Goal: Transaction & Acquisition: Download file/media

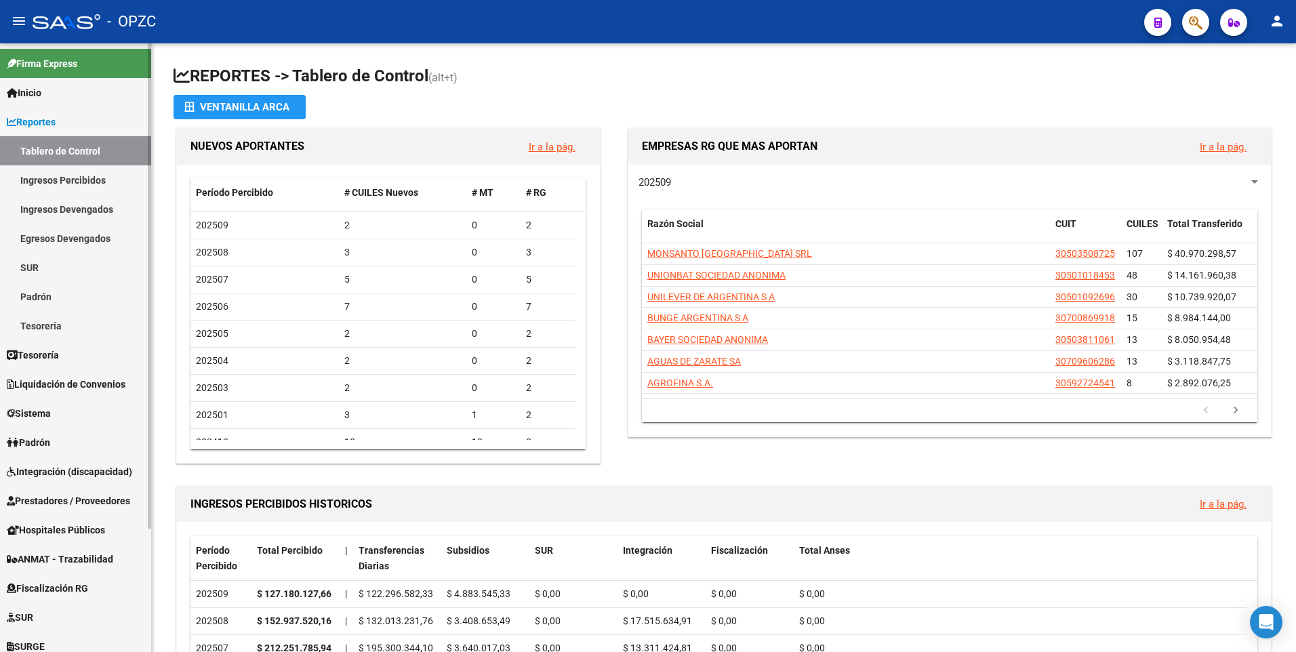
click at [50, 441] on span "Padrón" at bounding box center [28, 442] width 43 height 15
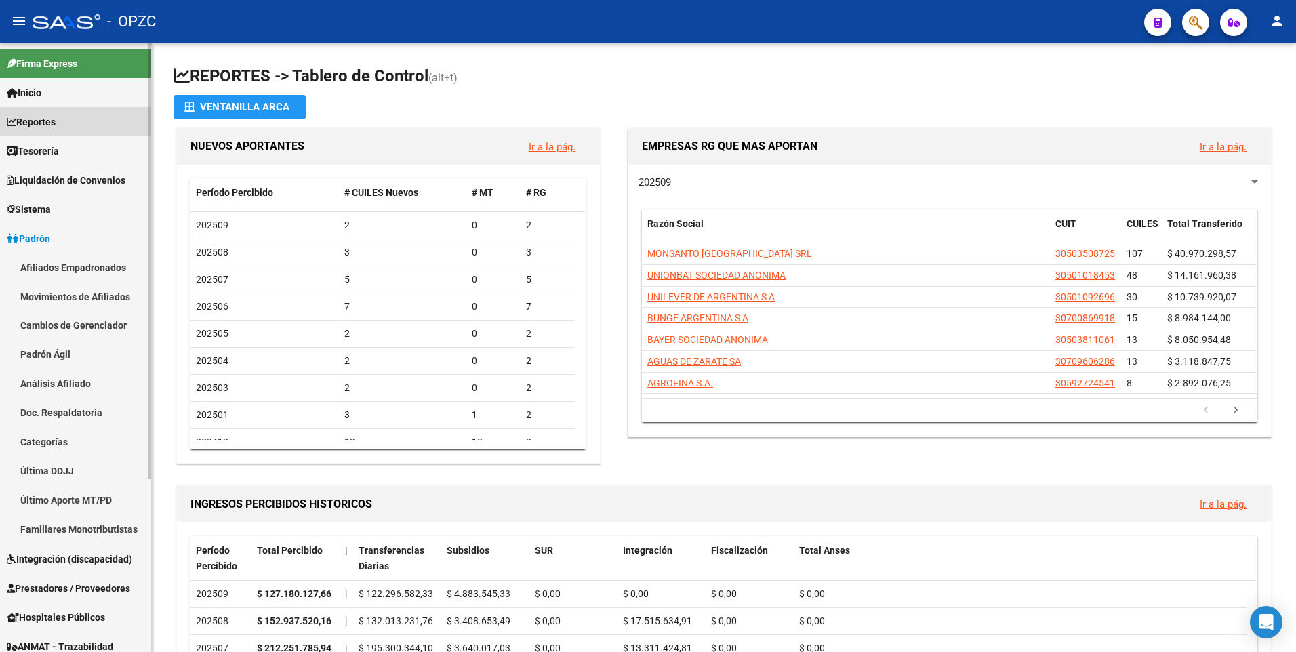
click at [46, 120] on span "Reportes" at bounding box center [31, 122] width 49 height 15
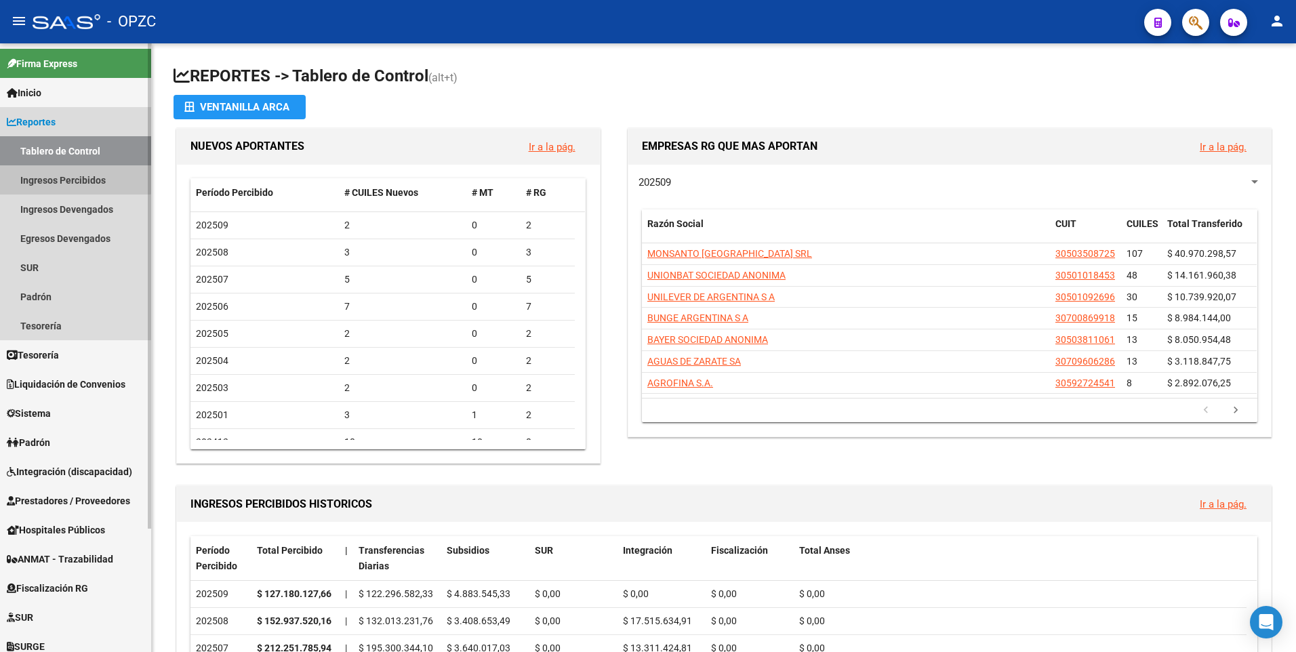
click at [65, 175] on link "Ingresos Percibidos" at bounding box center [75, 179] width 151 height 29
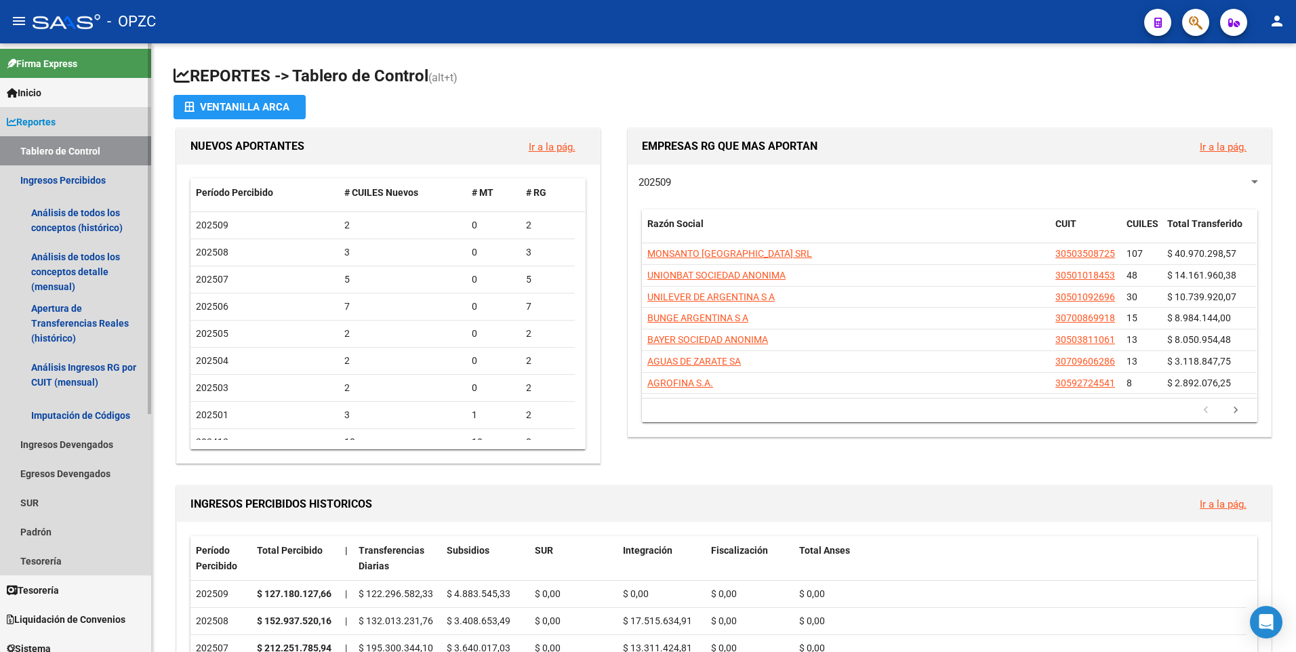
click at [67, 145] on link "Tablero de Control" at bounding box center [75, 150] width 151 height 29
click at [56, 118] on span "Reportes" at bounding box center [31, 122] width 49 height 15
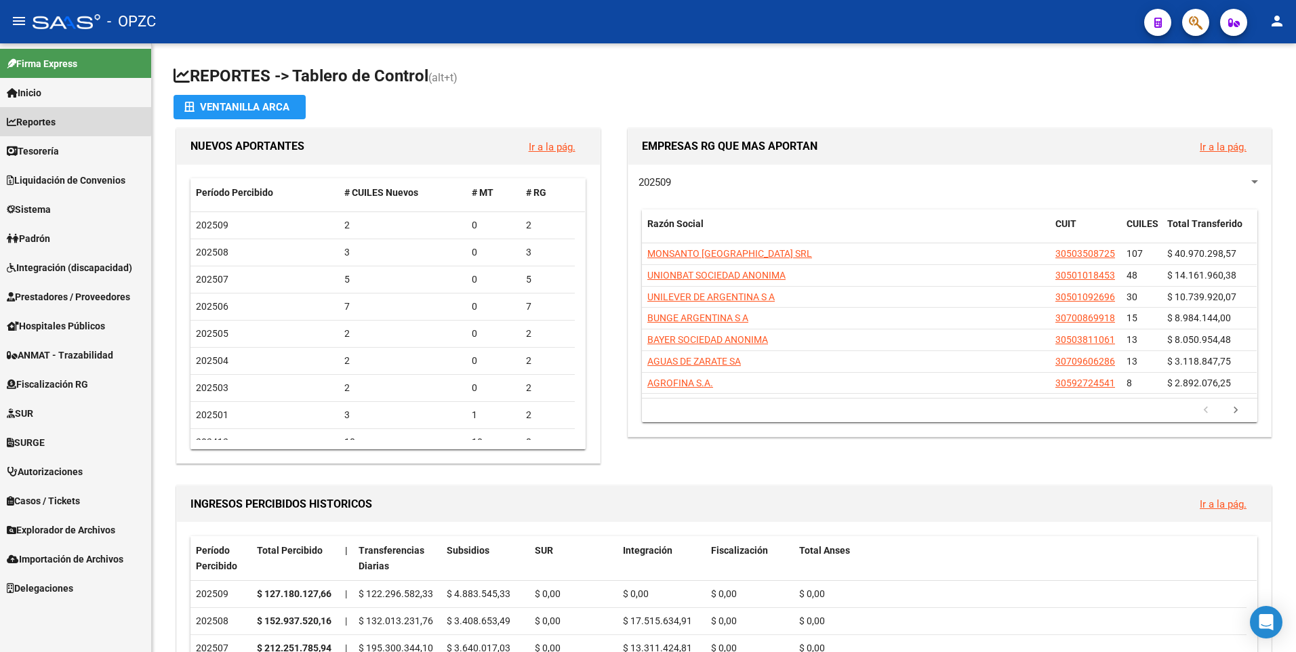
click at [64, 119] on link "Reportes" at bounding box center [75, 121] width 151 height 29
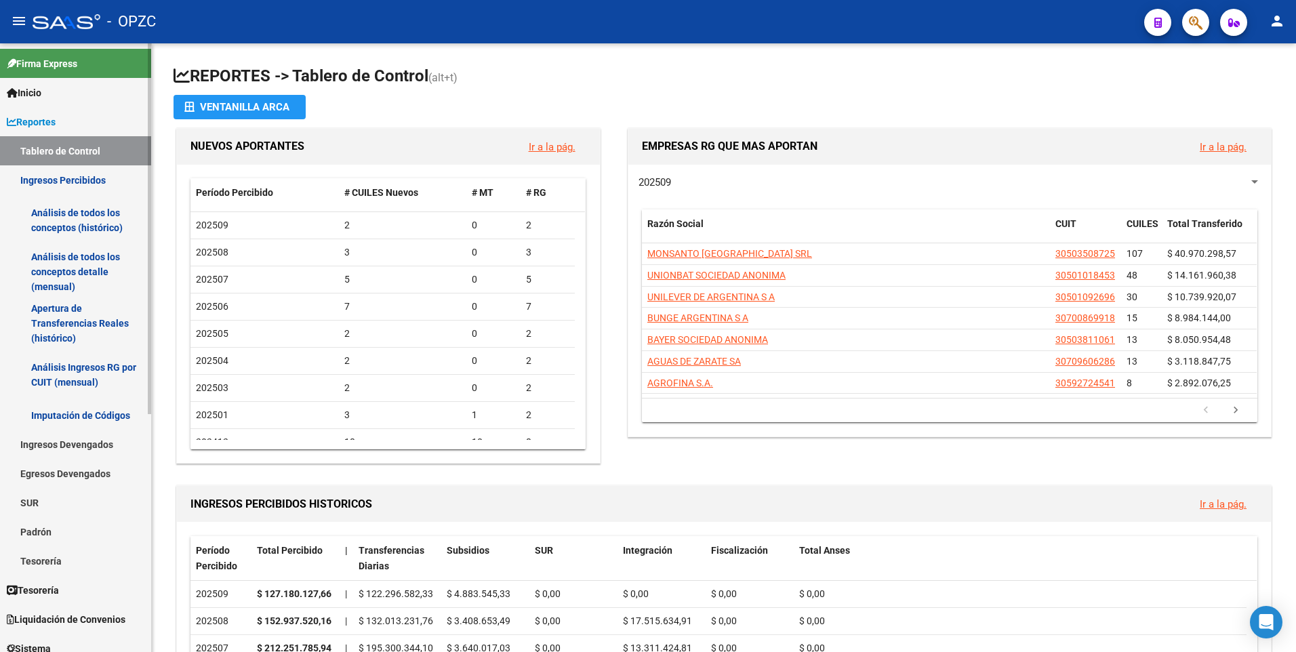
click at [56, 529] on link "Padrón" at bounding box center [75, 531] width 151 height 29
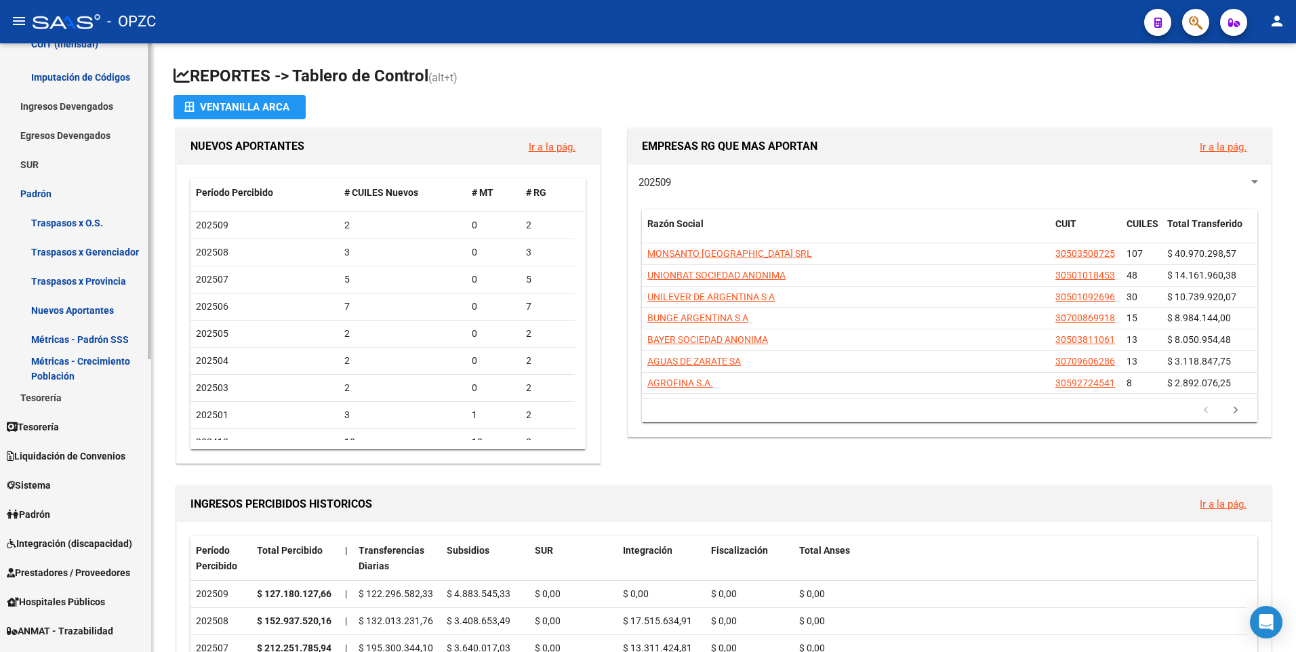
scroll to position [339, 0]
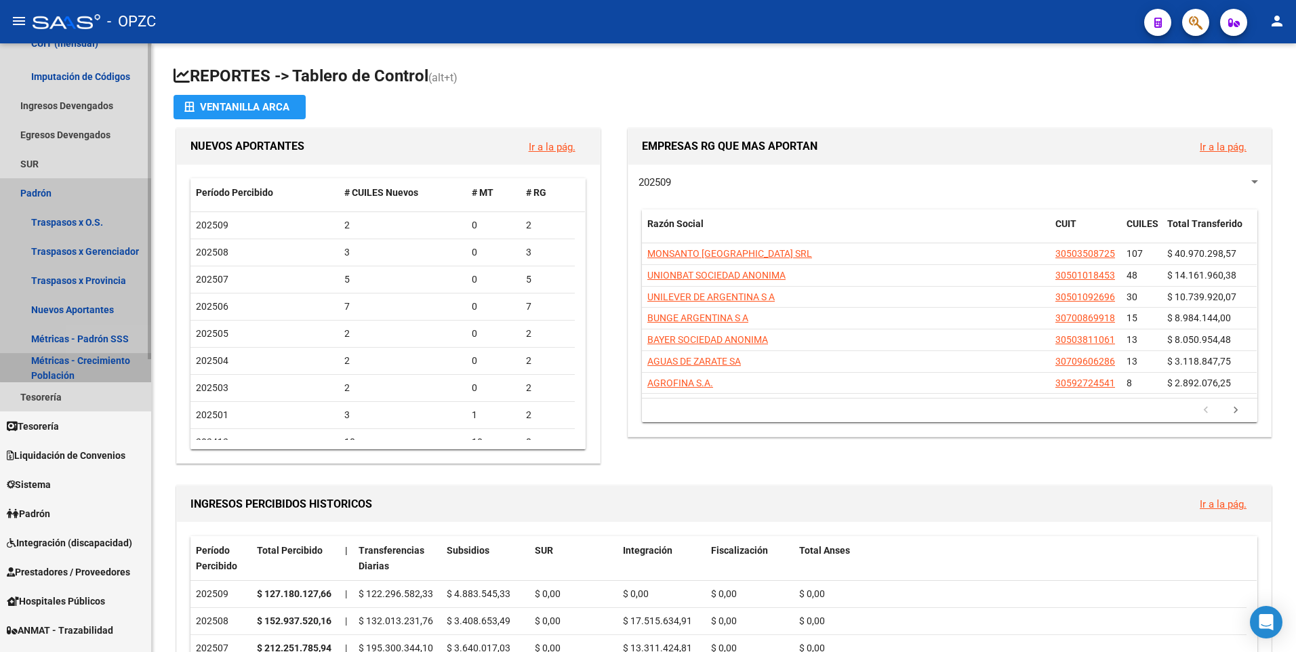
click at [100, 359] on link "Métricas - Crecimiento Población" at bounding box center [75, 367] width 151 height 29
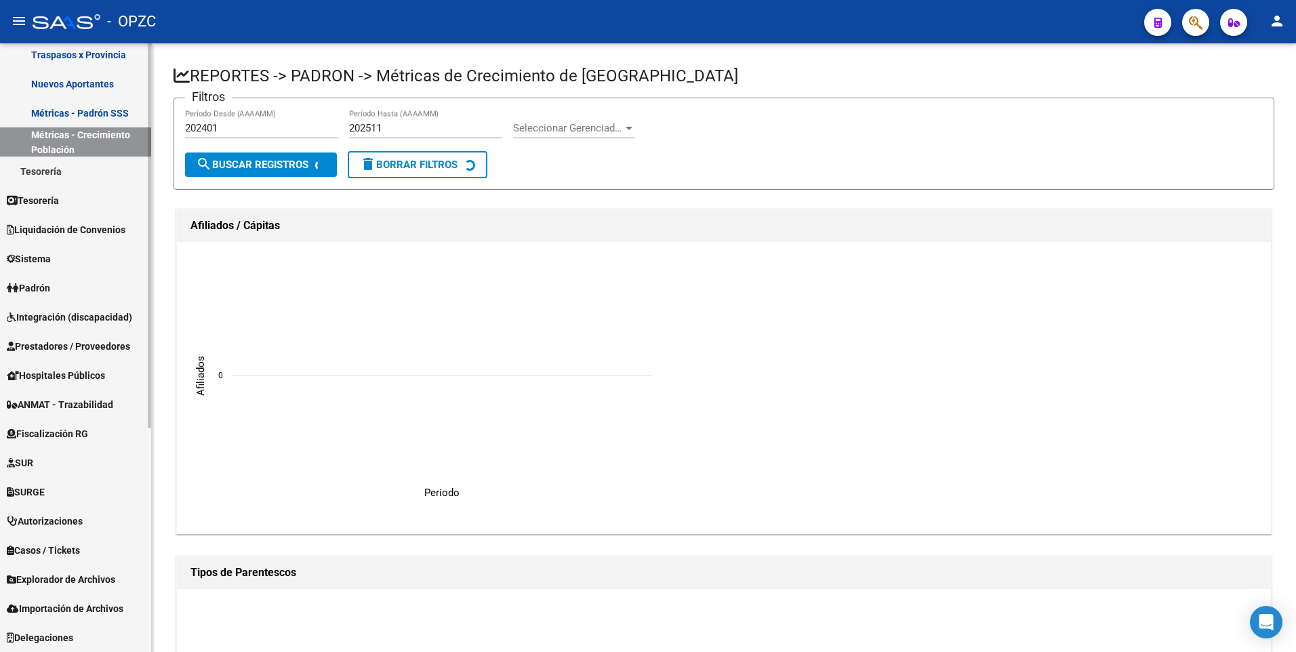
scroll to position [329, 0]
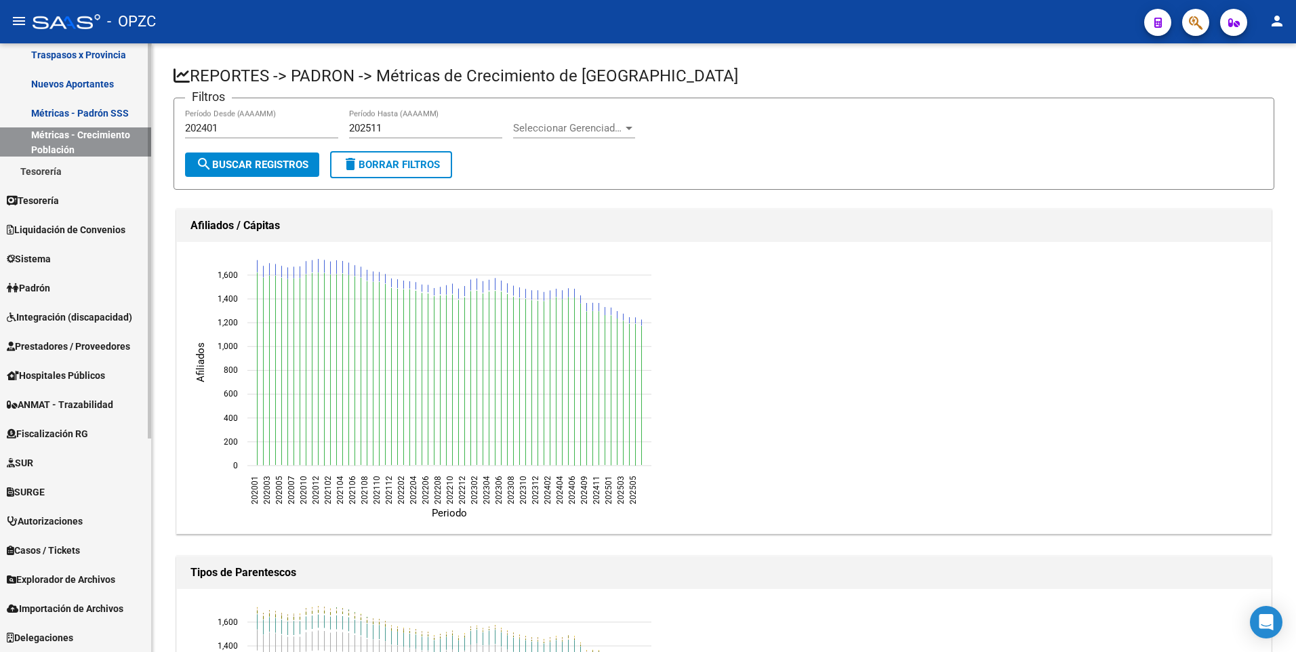
click at [94, 113] on link "Métricas - Padrón SSS" at bounding box center [75, 112] width 151 height 29
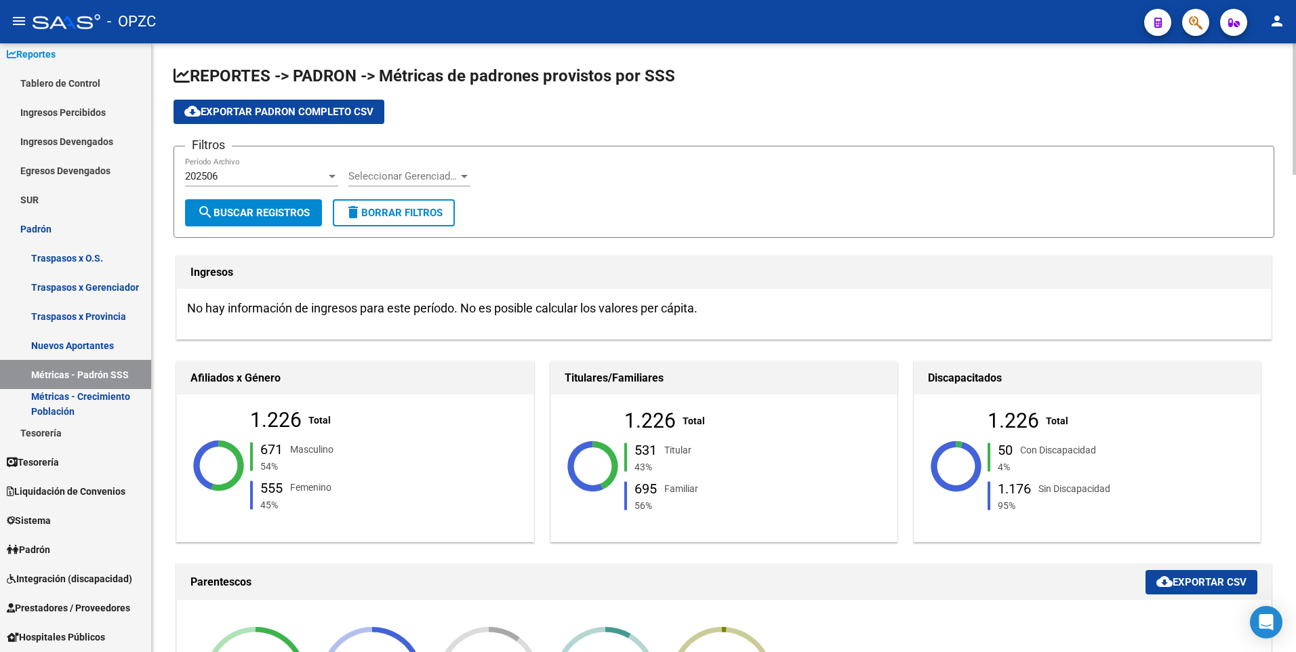
click at [321, 172] on div "202506" at bounding box center [255, 176] width 141 height 12
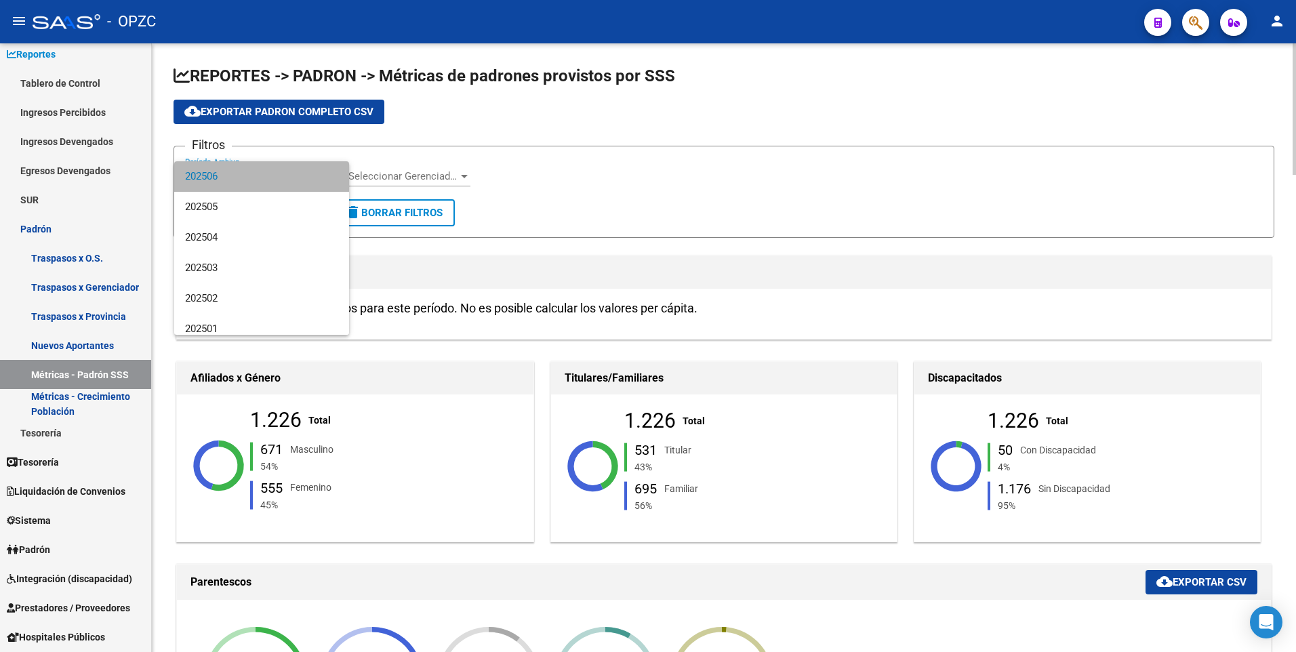
click at [321, 172] on span "202506" at bounding box center [261, 176] width 153 height 31
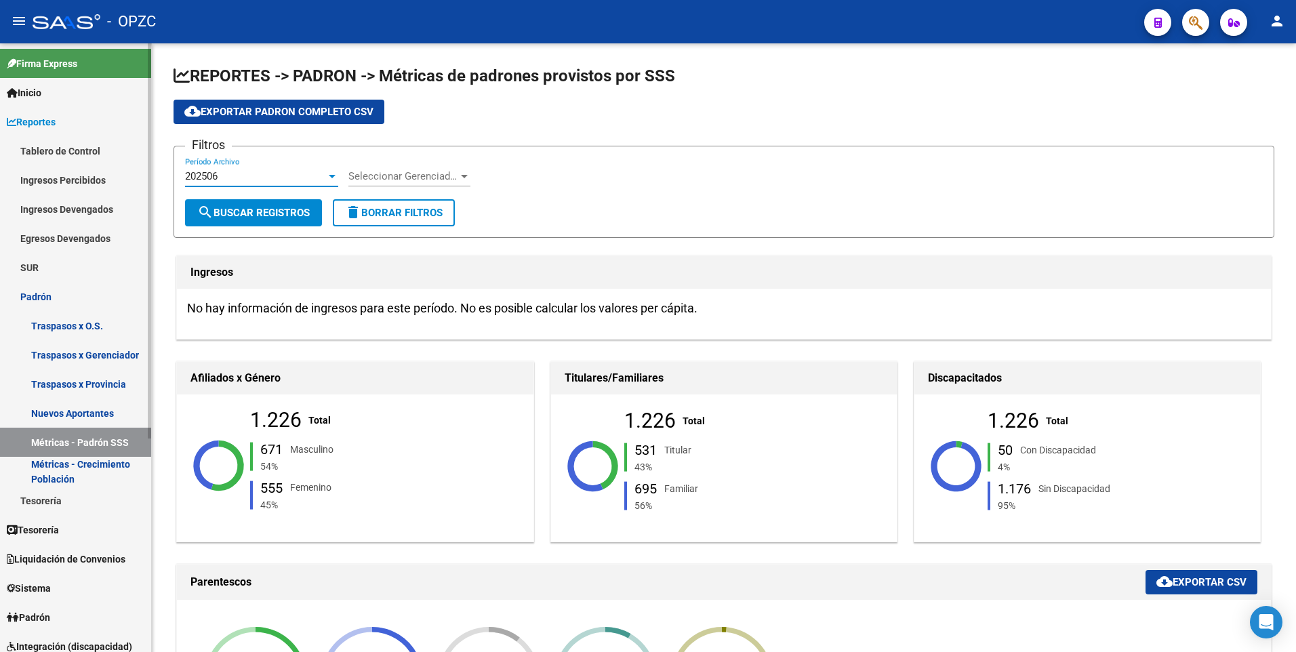
click at [39, 290] on link "Padrón" at bounding box center [75, 296] width 151 height 29
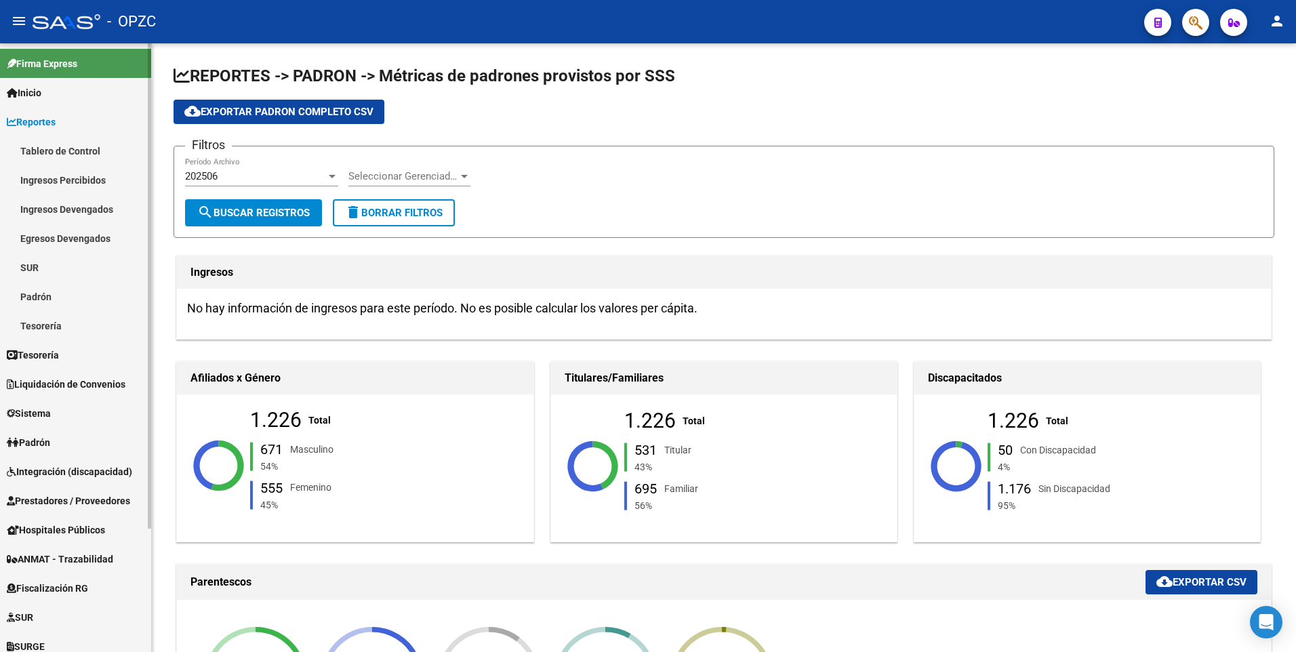
click at [52, 172] on link "Ingresos Percibidos" at bounding box center [75, 179] width 151 height 29
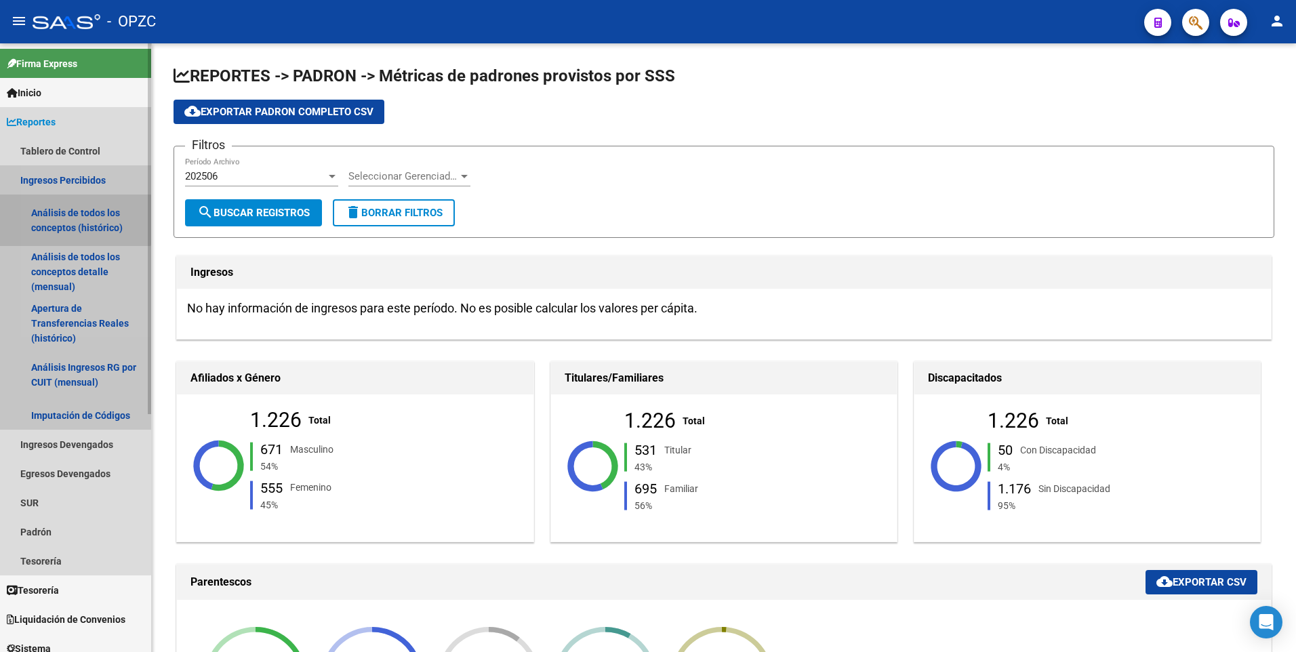
click at [74, 218] on link "Análisis de todos los conceptos (histórico)" at bounding box center [75, 221] width 151 height 52
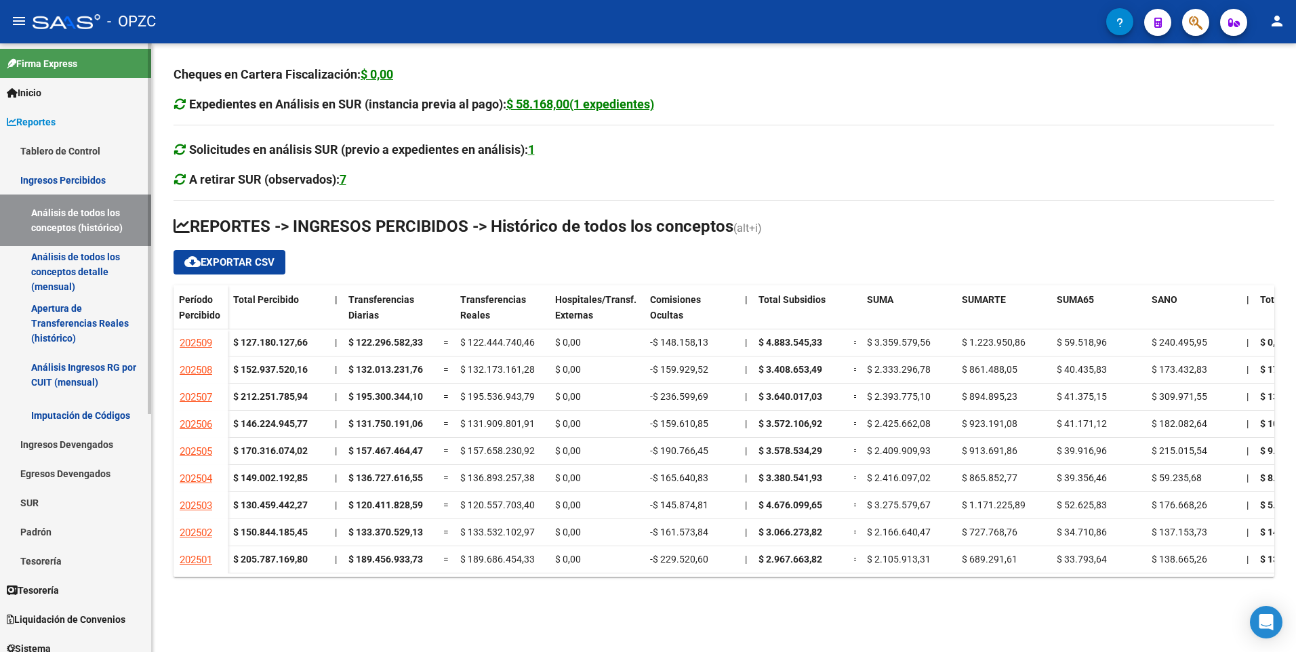
click at [68, 175] on link "Ingresos Percibidos" at bounding box center [75, 179] width 151 height 29
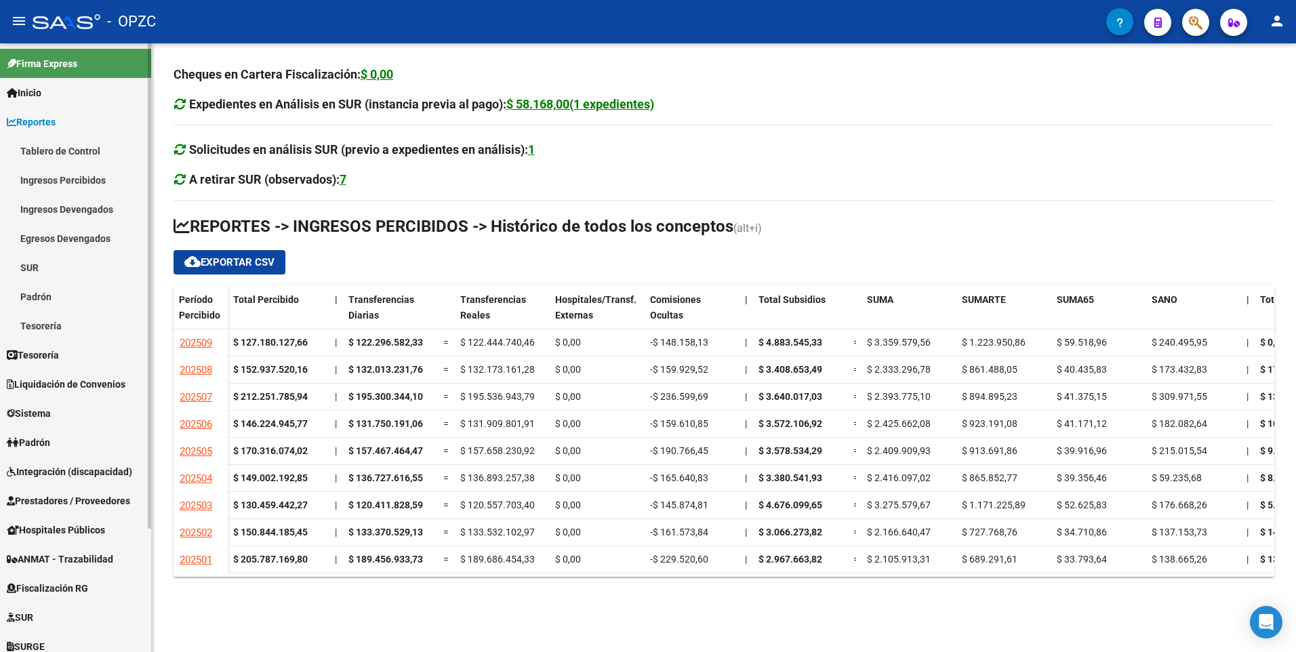
click at [56, 116] on span "Reportes" at bounding box center [31, 122] width 49 height 15
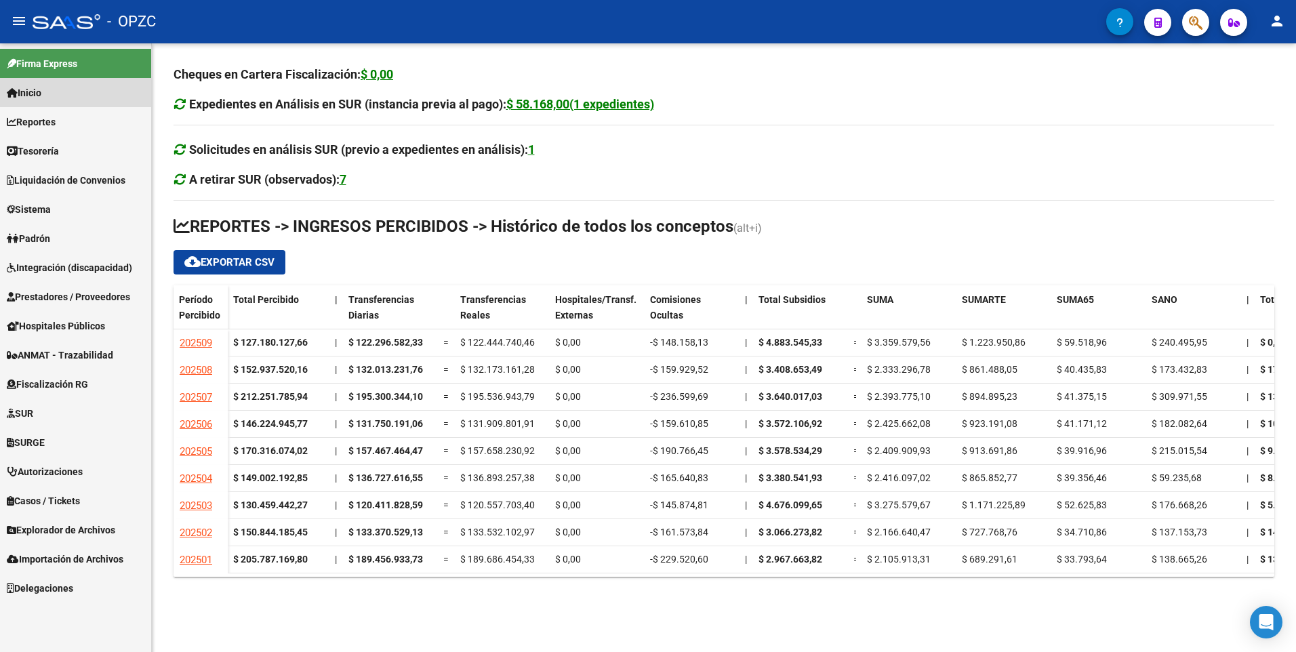
click at [53, 88] on link "Inicio" at bounding box center [75, 92] width 151 height 29
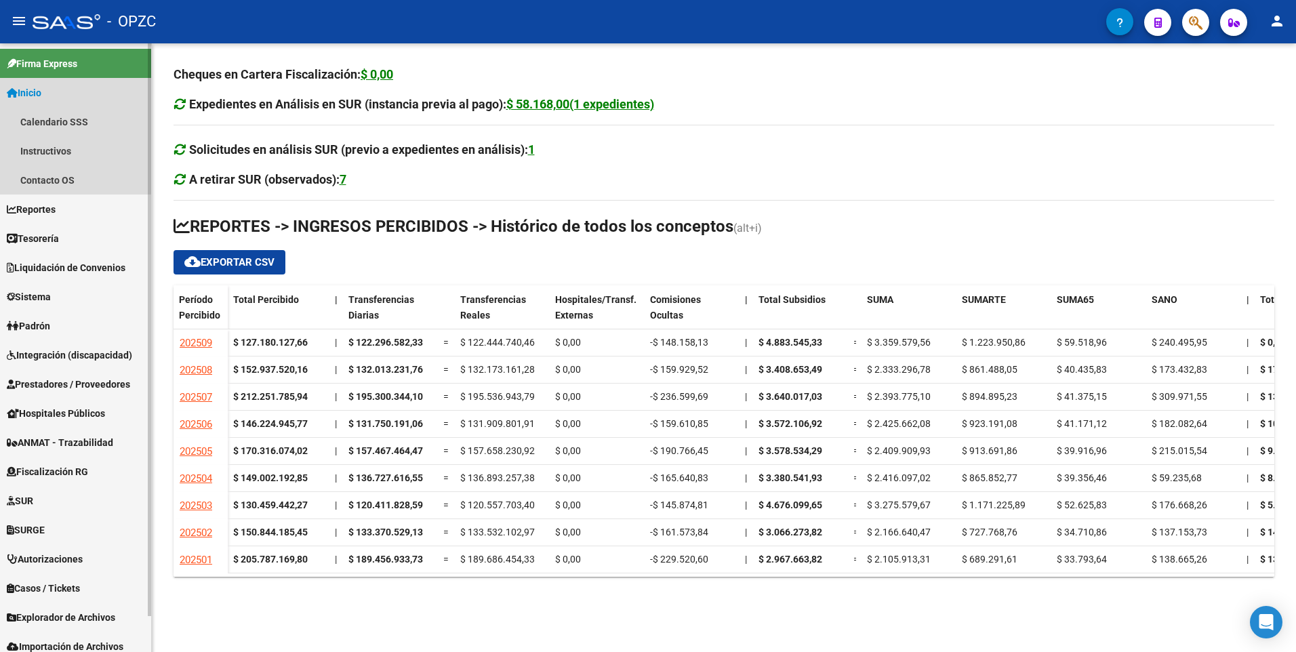
click at [39, 89] on span "Inicio" at bounding box center [24, 92] width 35 height 15
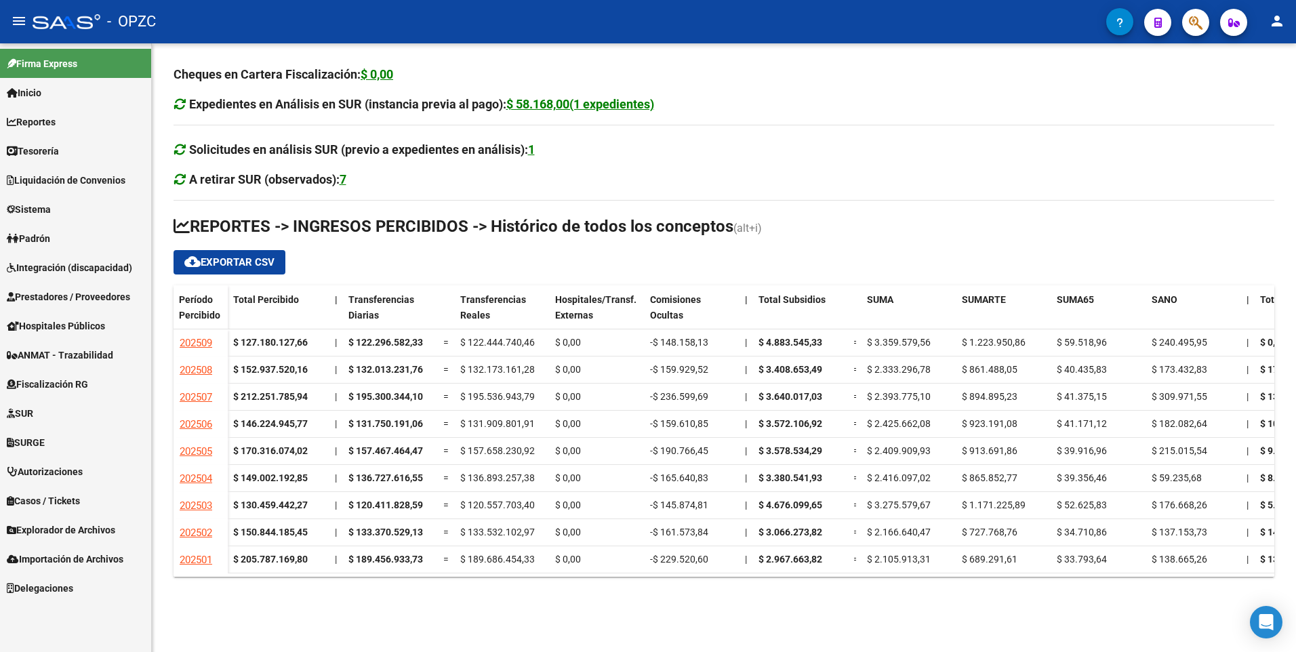
click at [49, 119] on span "Reportes" at bounding box center [31, 122] width 49 height 15
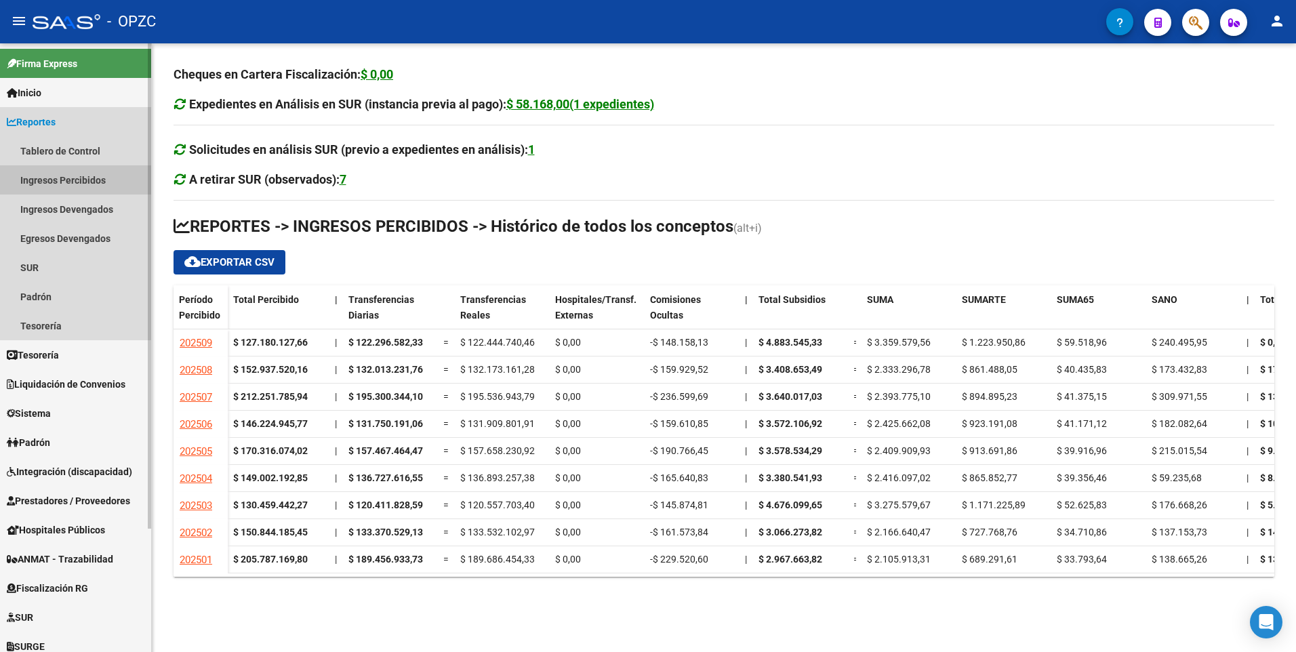
click at [41, 171] on link "Ingresos Percibidos" at bounding box center [75, 179] width 151 height 29
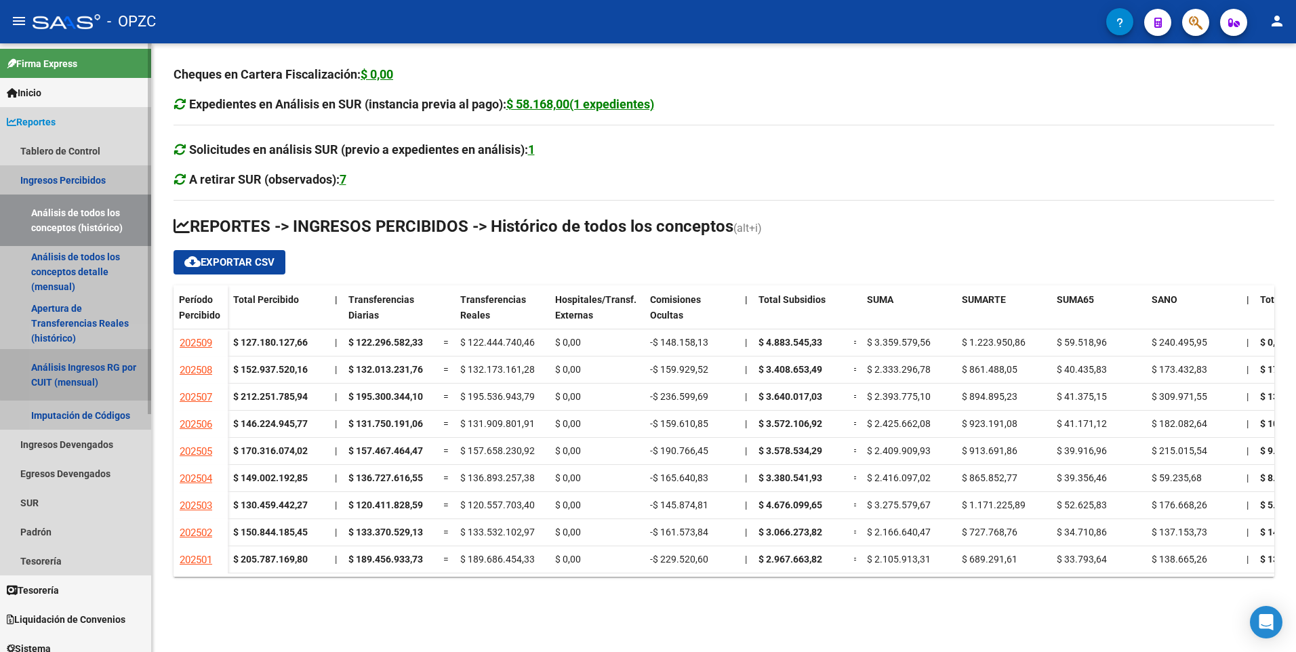
click at [78, 373] on link "Análisis Ingresos RG por CUIT (mensual)" at bounding box center [75, 375] width 151 height 52
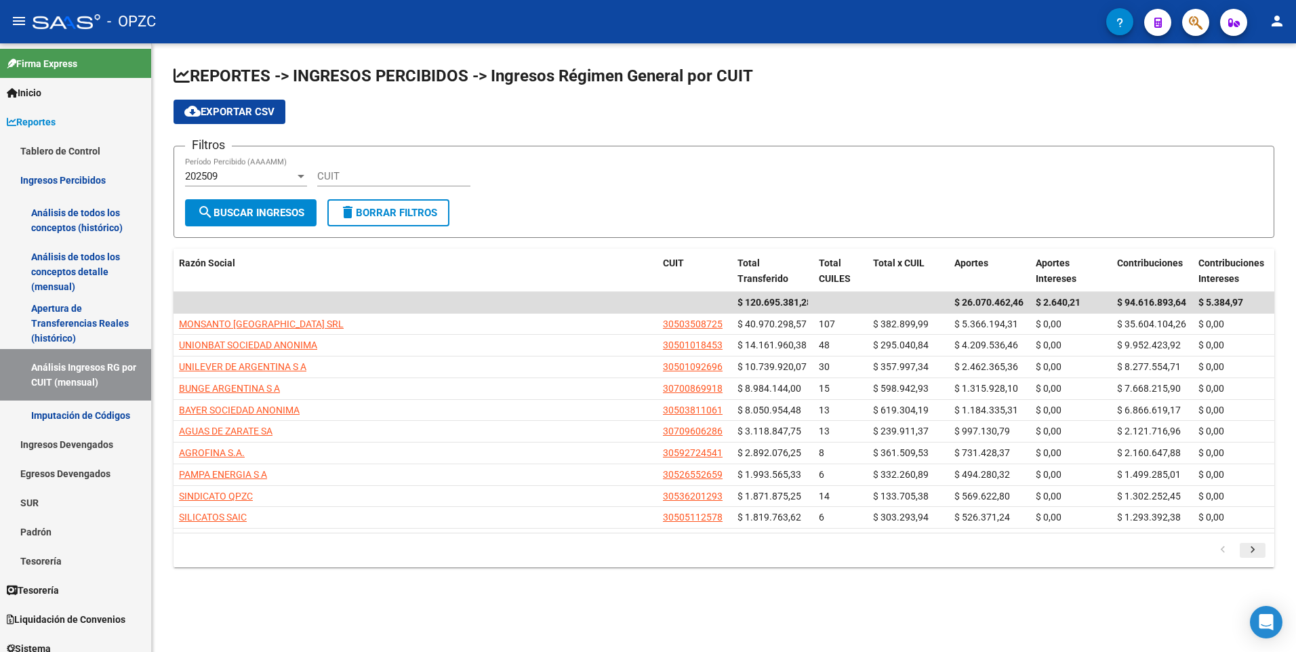
click at [1247, 548] on icon "go to next page" at bounding box center [1253, 552] width 18 height 16
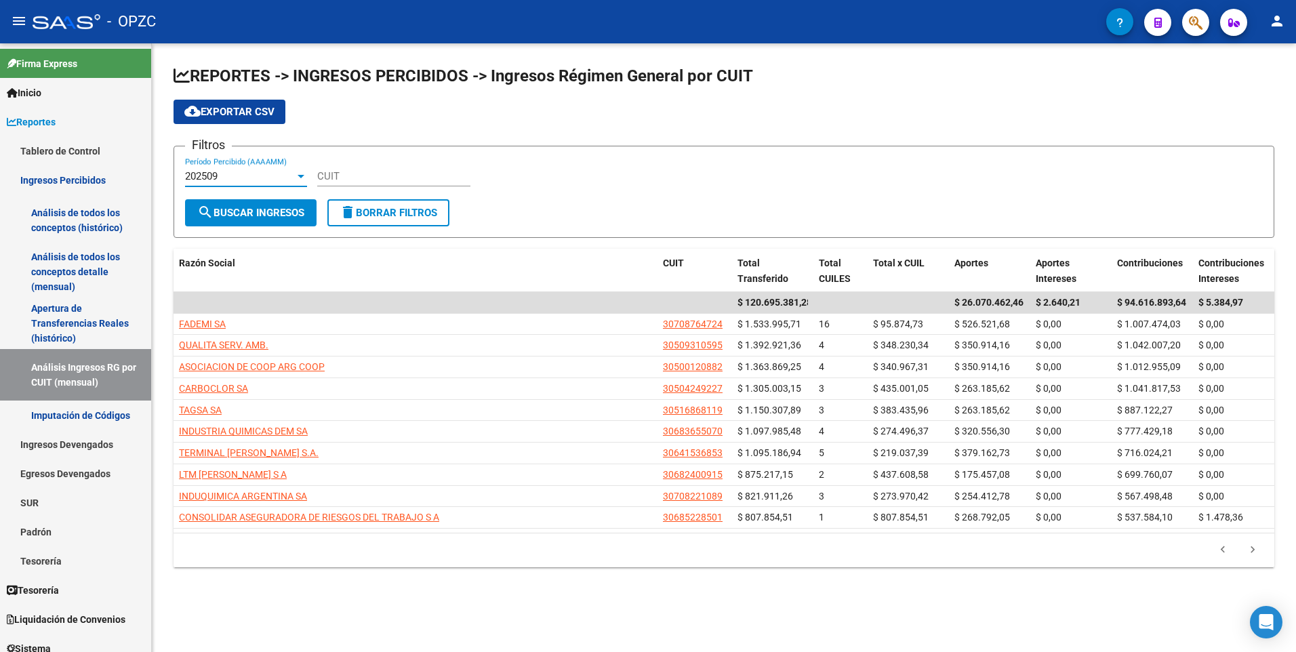
click at [298, 174] on div at bounding box center [301, 176] width 12 height 11
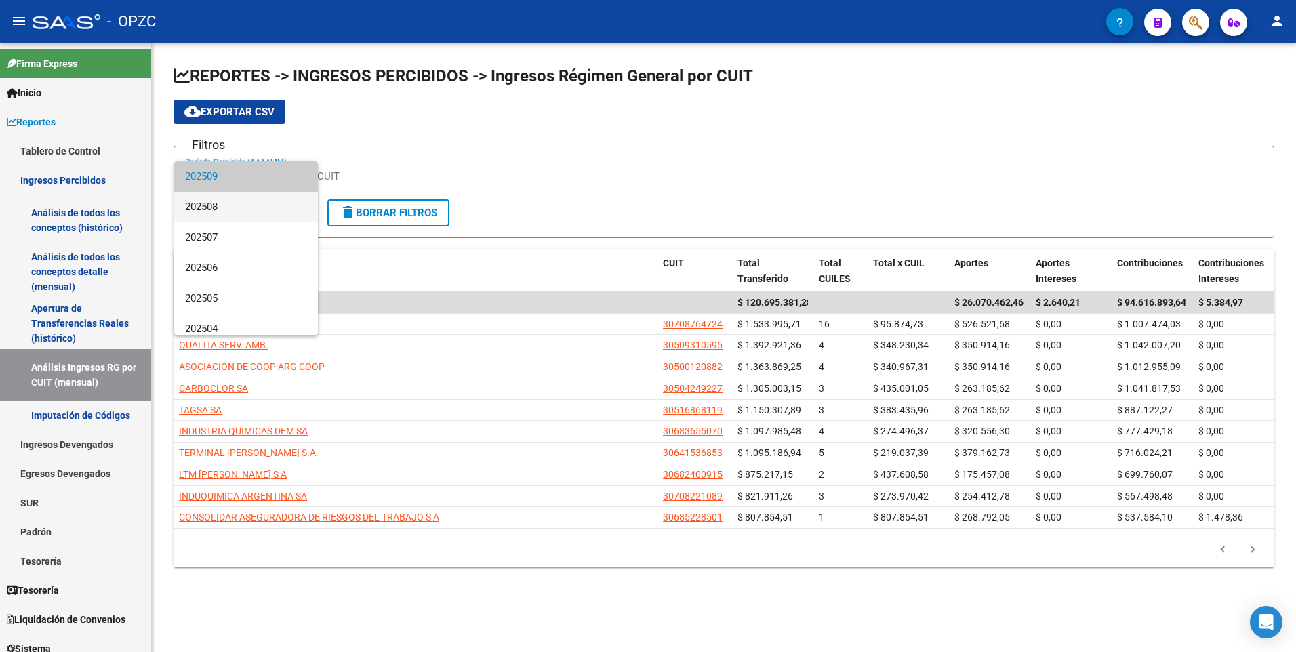
click at [246, 202] on span "202508" at bounding box center [246, 207] width 122 height 31
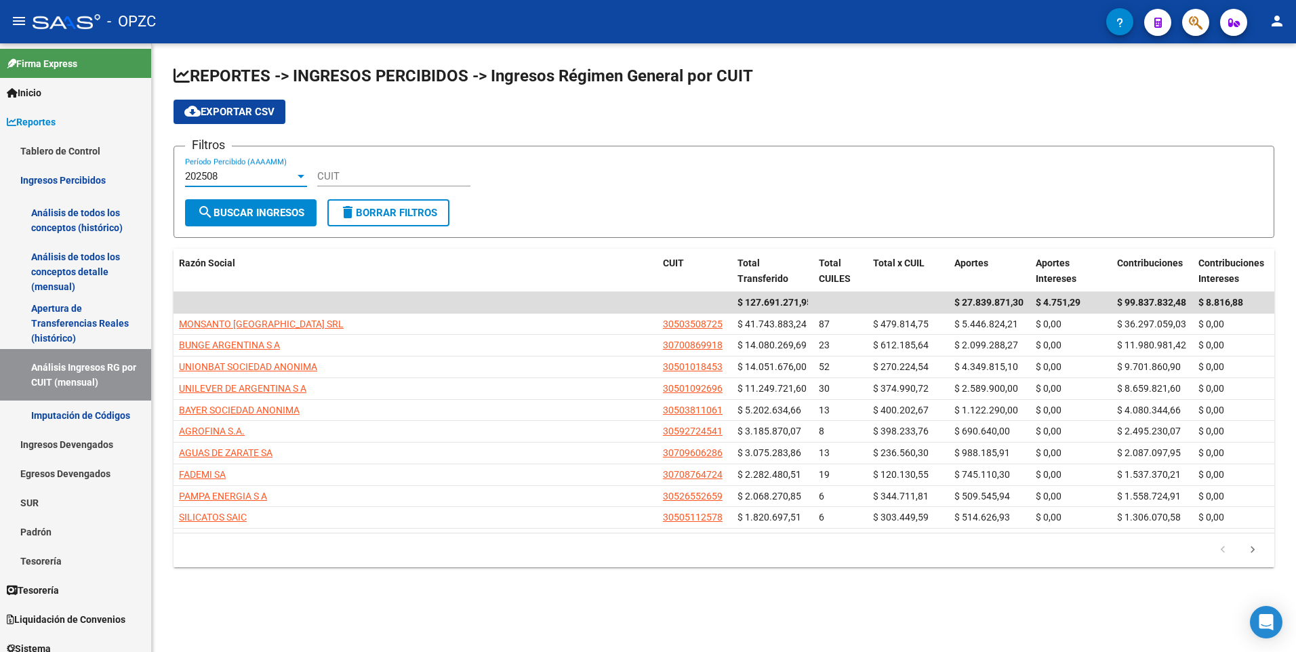
click at [297, 173] on div at bounding box center [301, 176] width 12 height 11
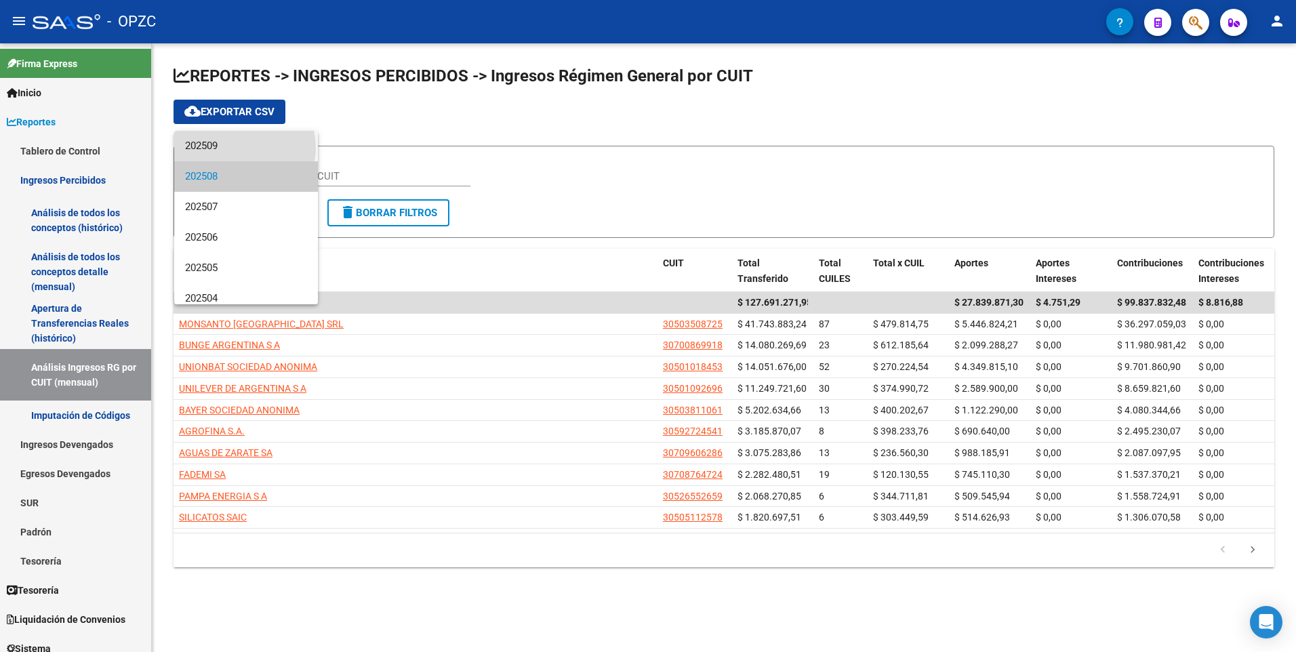
click at [244, 148] on span "202509" at bounding box center [246, 146] width 122 height 31
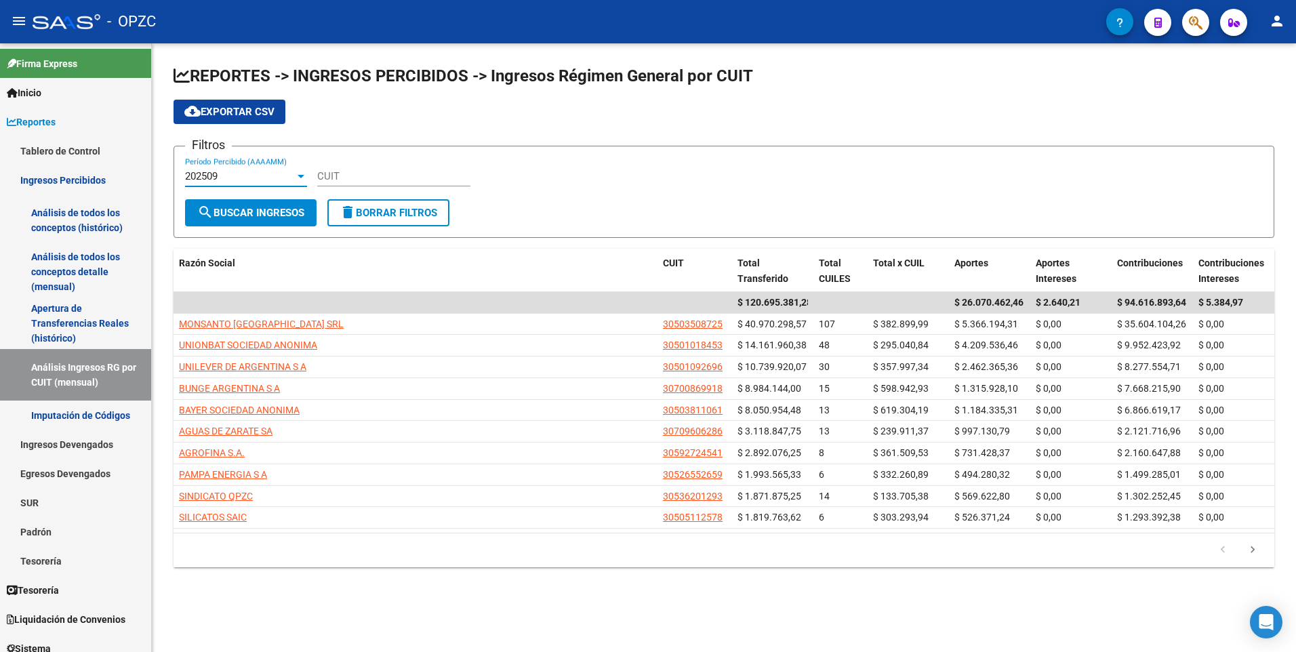
click at [298, 175] on div at bounding box center [301, 176] width 7 height 3
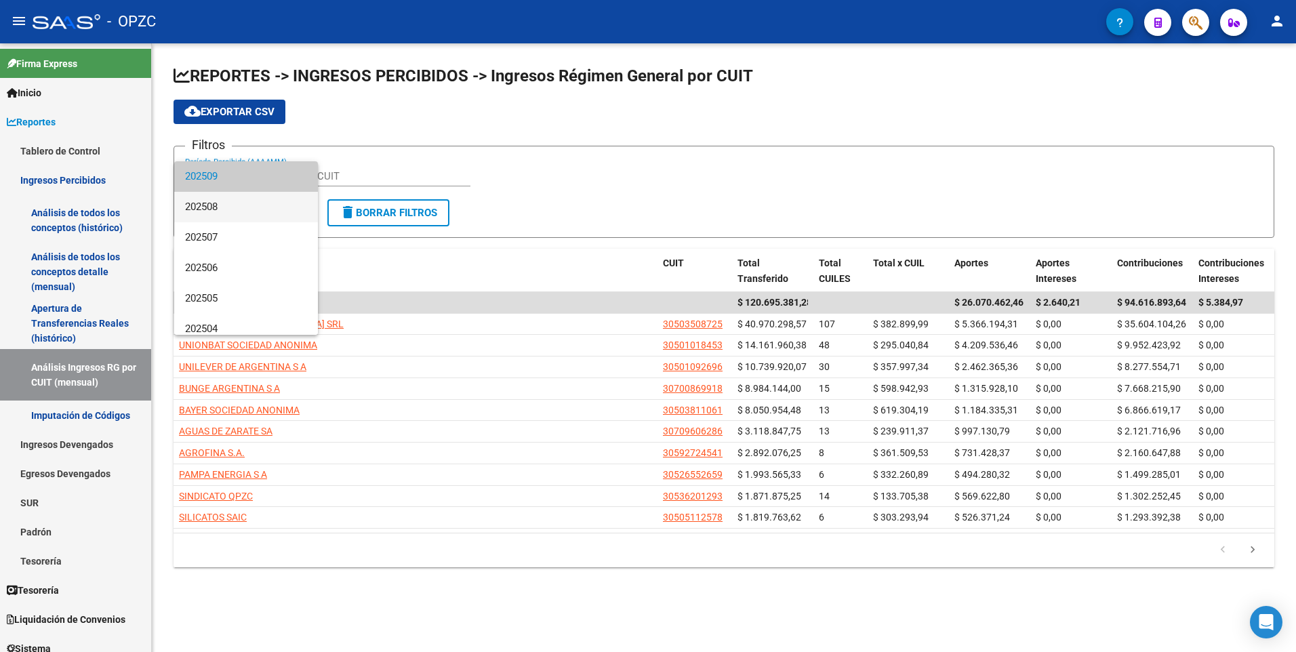
click at [245, 210] on span "202508" at bounding box center [246, 207] width 122 height 31
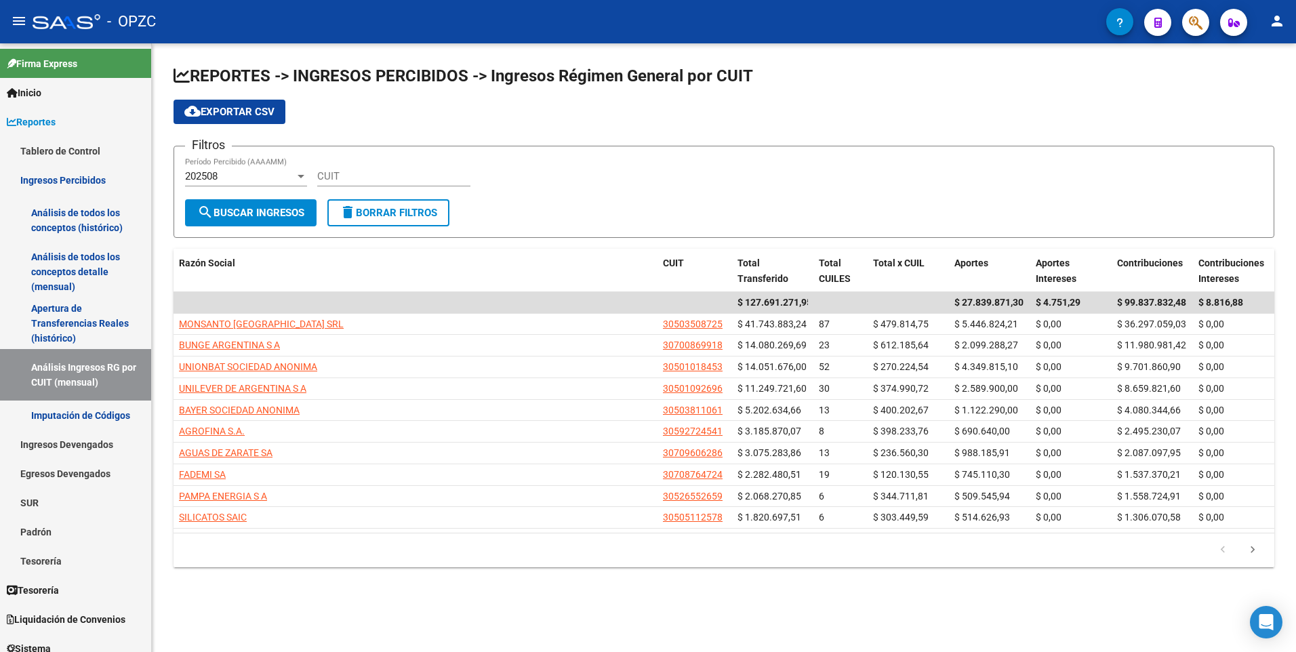
click at [290, 167] on div "202508 Período Percibido (AAAAMM)" at bounding box center [246, 171] width 122 height 29
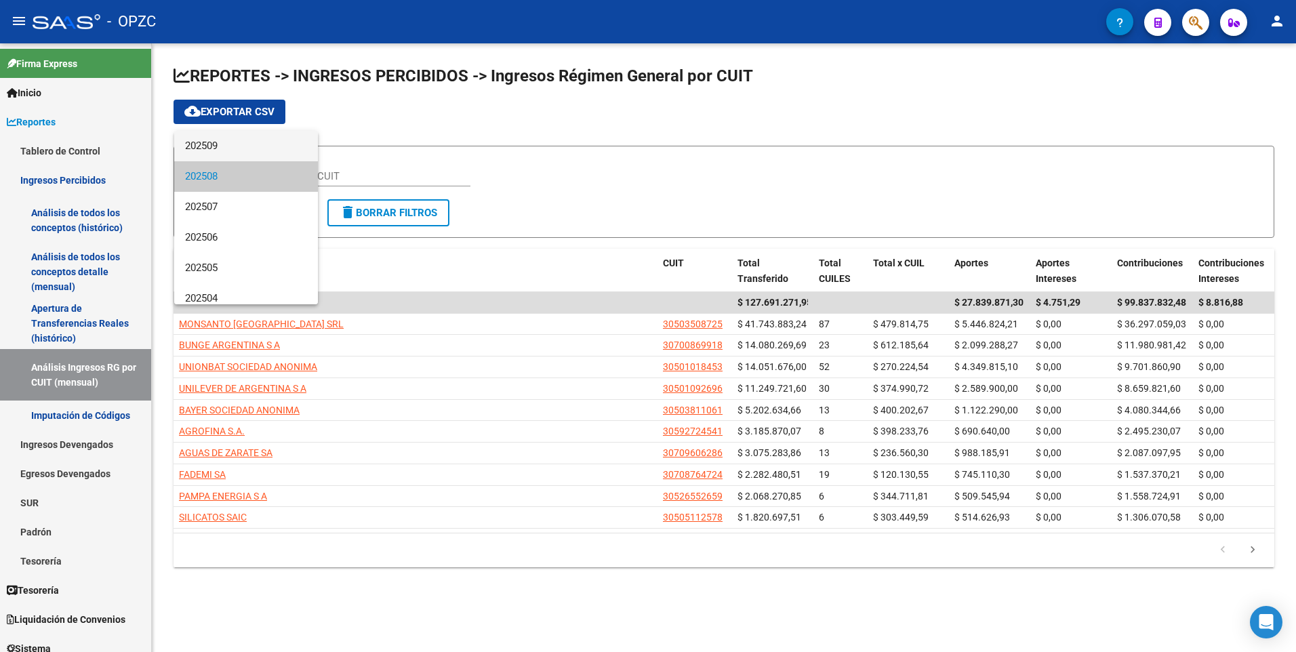
click at [254, 143] on span "202509" at bounding box center [246, 146] width 122 height 31
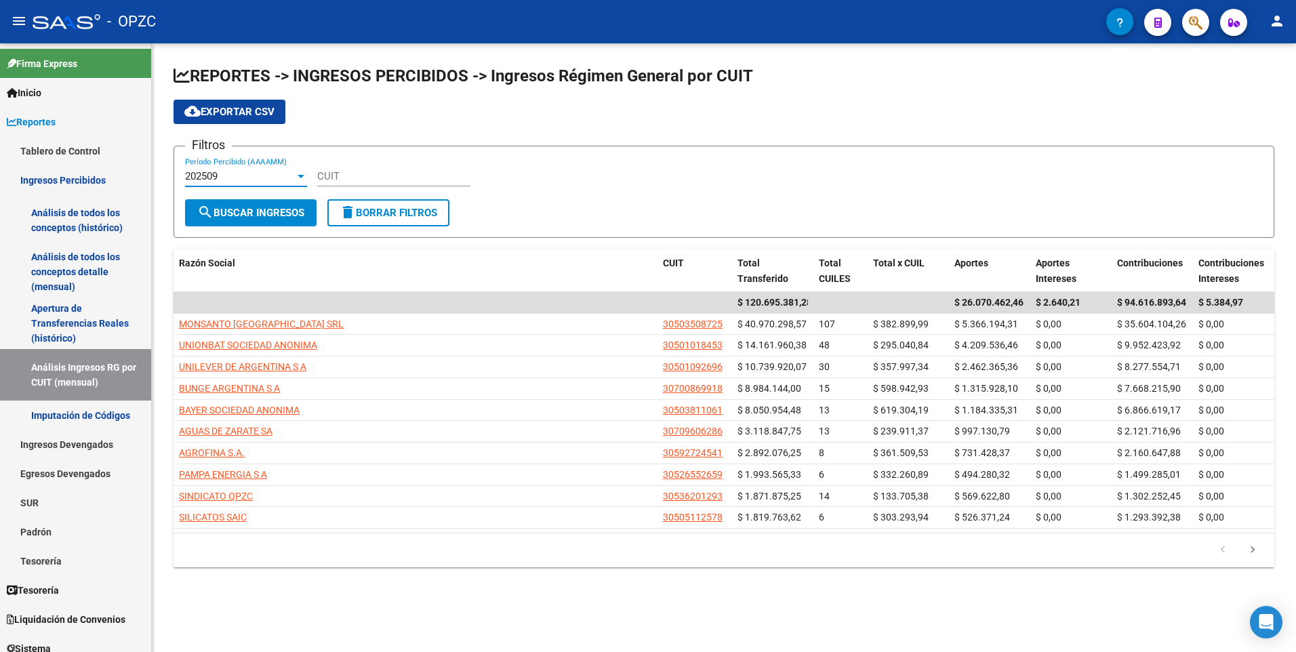
click at [295, 169] on div "202509 Período Percibido (AAAAMM)" at bounding box center [246, 171] width 122 height 29
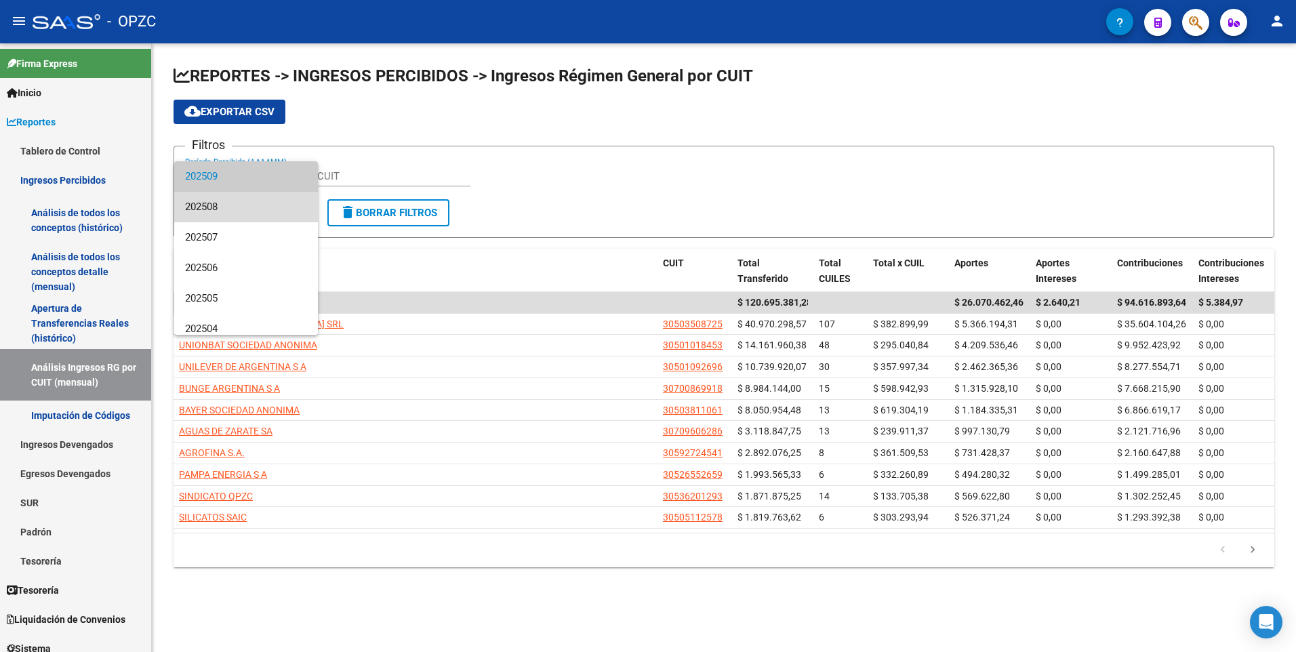
click at [252, 206] on span "202508" at bounding box center [246, 207] width 122 height 31
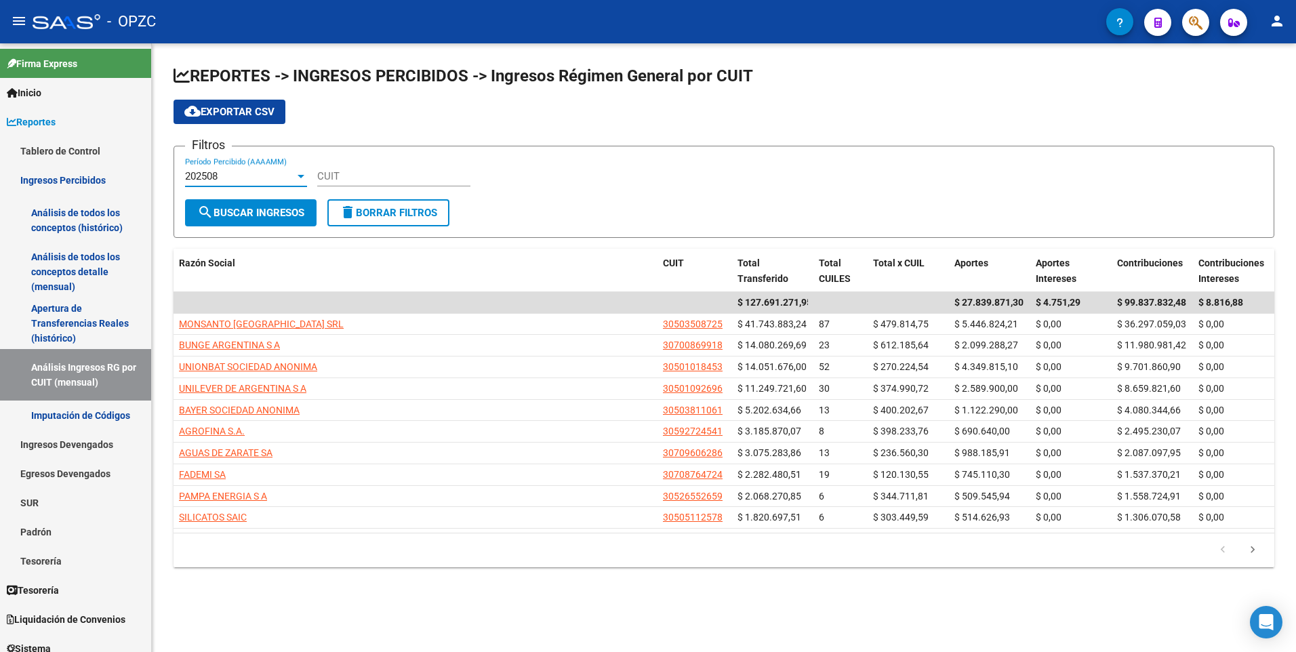
click at [248, 171] on div "202508" at bounding box center [240, 176] width 110 height 12
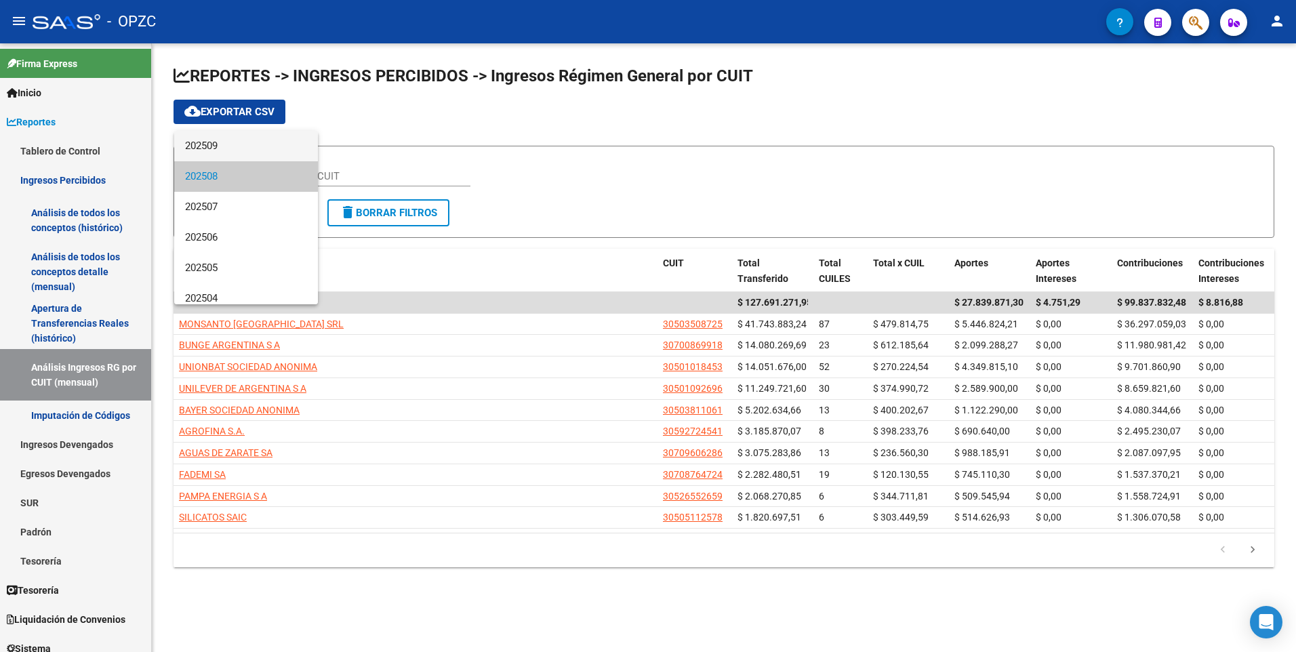
click at [248, 139] on span "202509" at bounding box center [246, 146] width 122 height 31
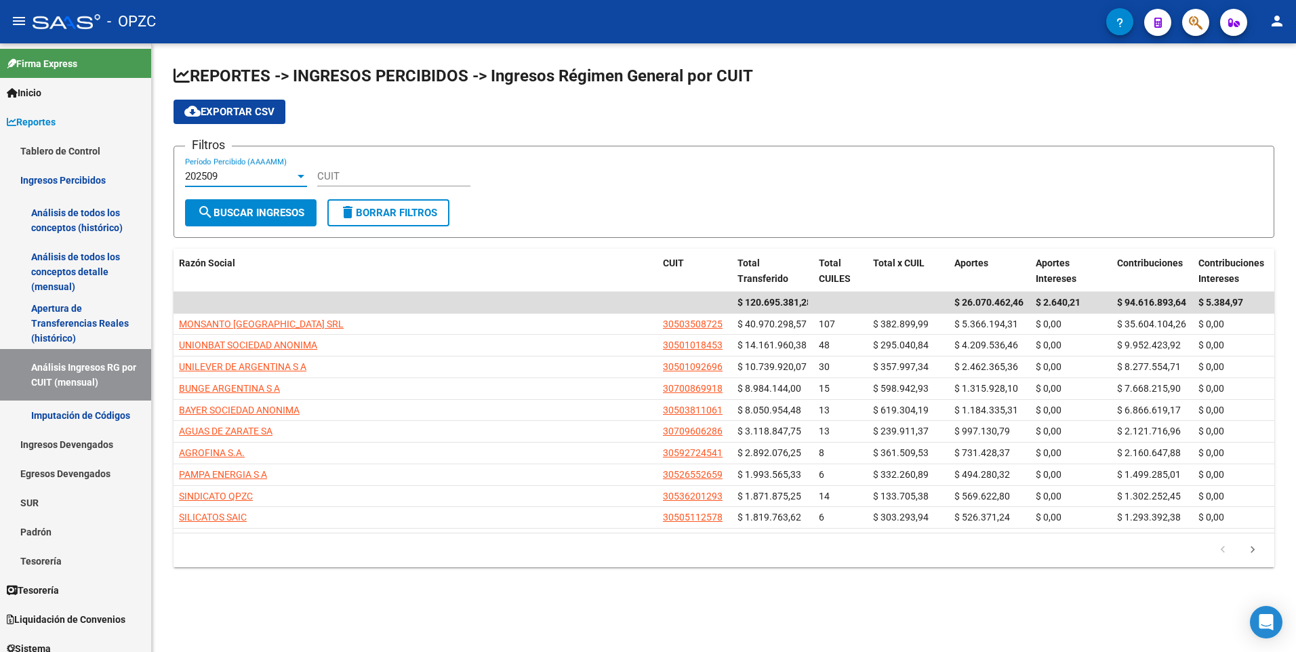
click at [296, 172] on div at bounding box center [301, 176] width 12 height 11
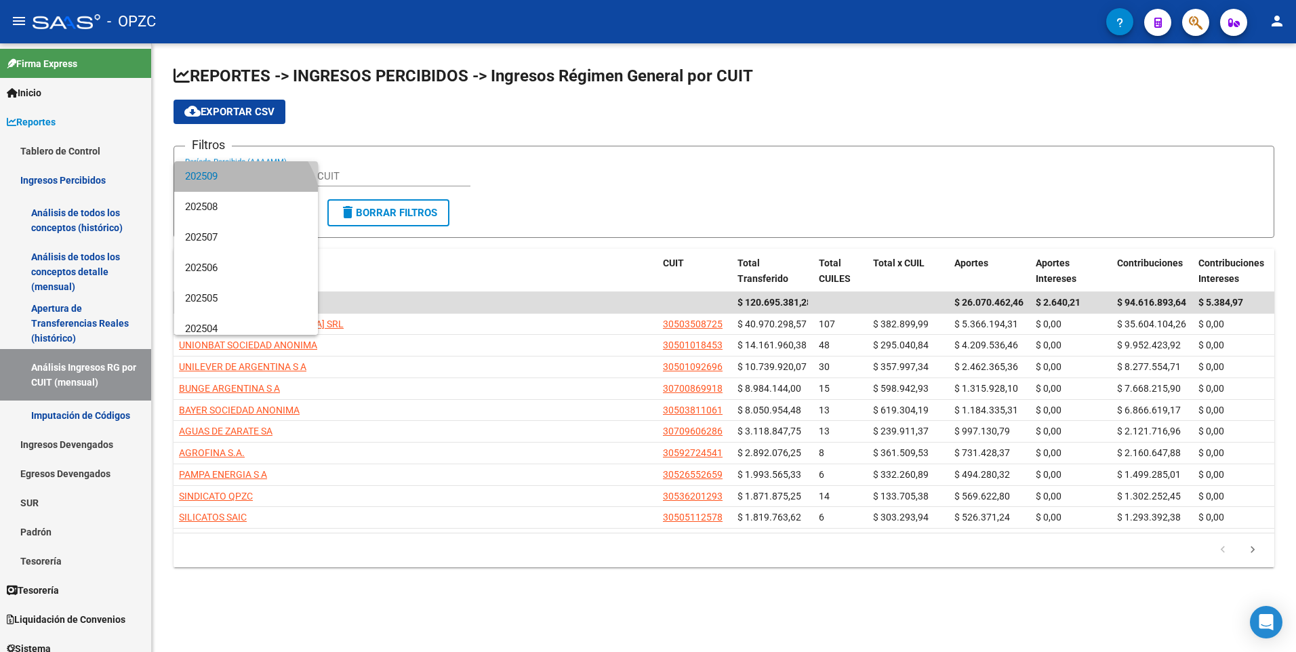
click at [233, 176] on span "202509" at bounding box center [246, 176] width 122 height 31
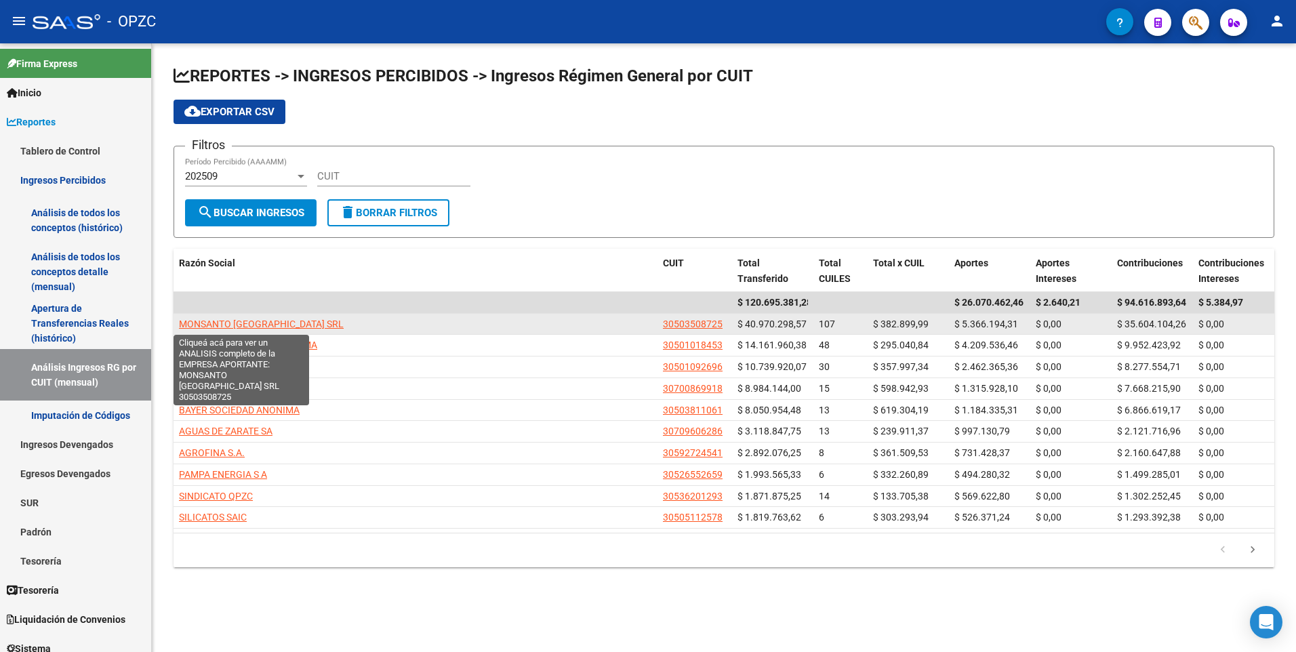
click at [223, 320] on span "MONSANTO [GEOGRAPHIC_DATA] SRL" at bounding box center [261, 324] width 165 height 11
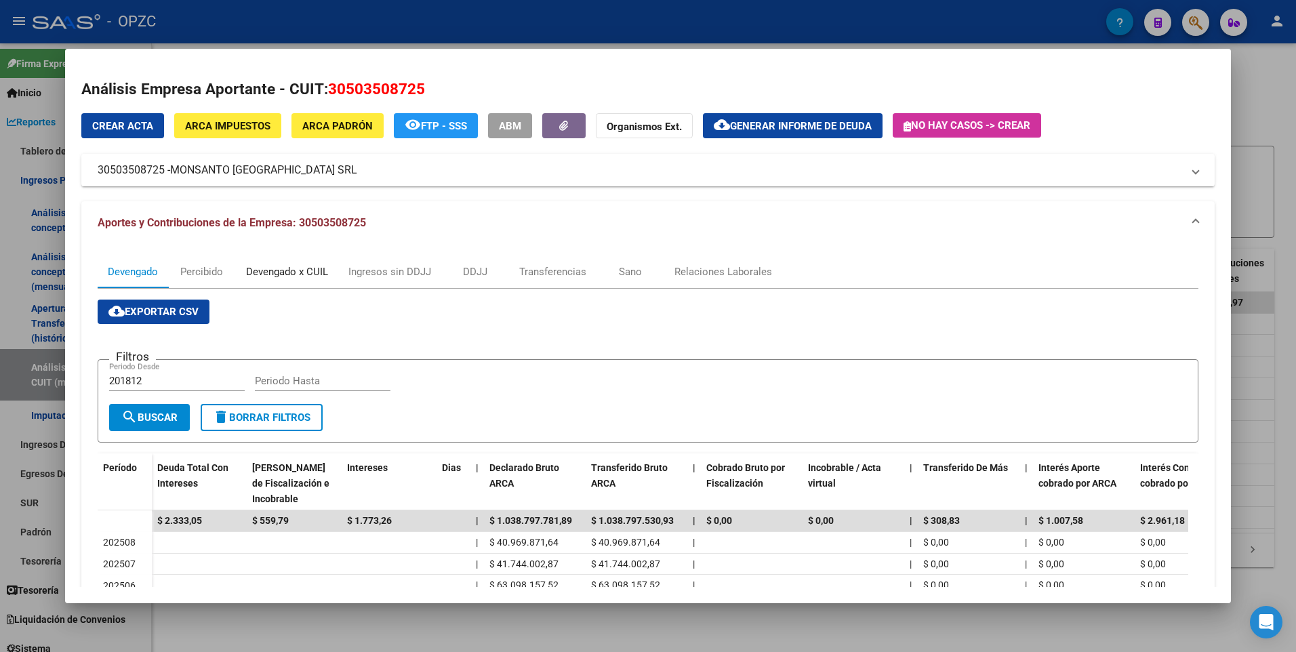
click at [299, 274] on div "Devengado x CUIL" at bounding box center [287, 271] width 82 height 15
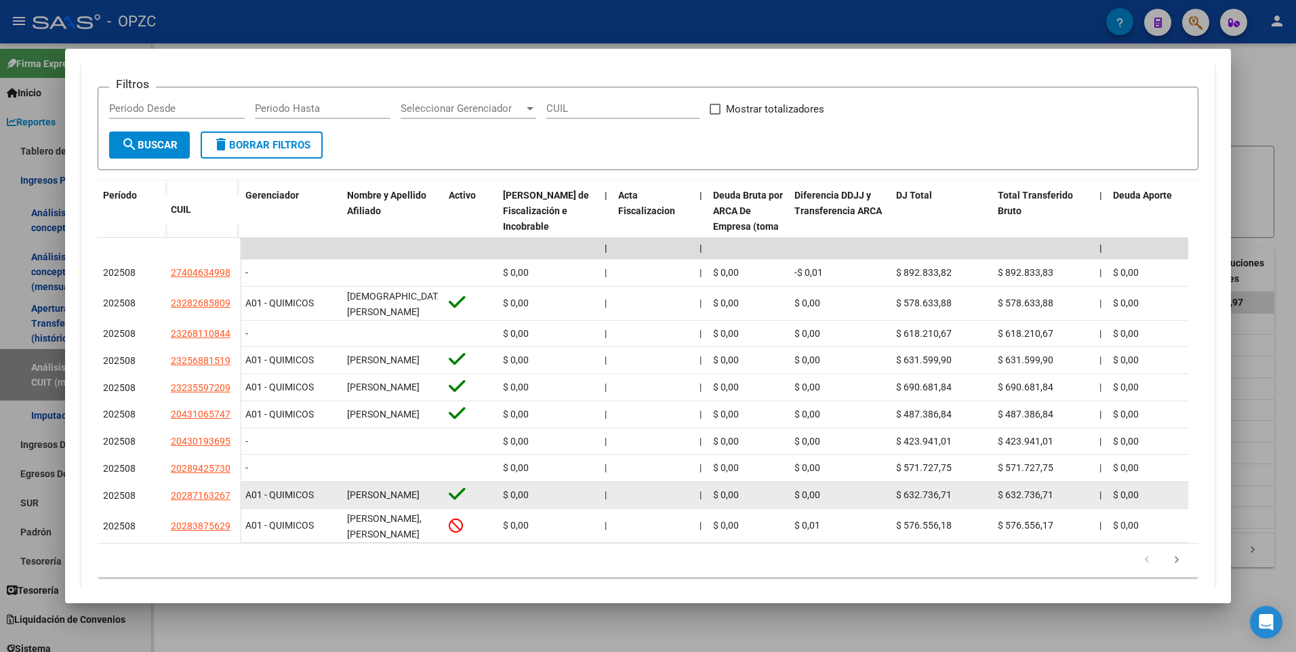
scroll to position [340, 0]
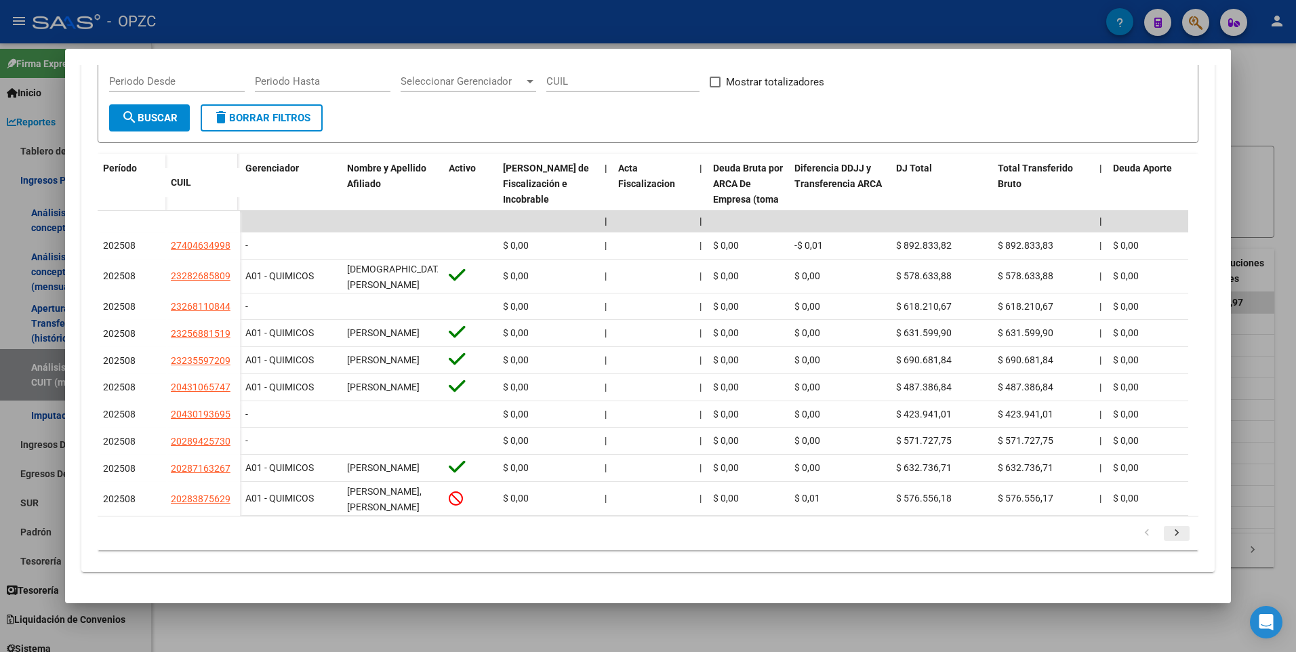
click at [1168, 533] on icon "go to next page" at bounding box center [1177, 535] width 18 height 16
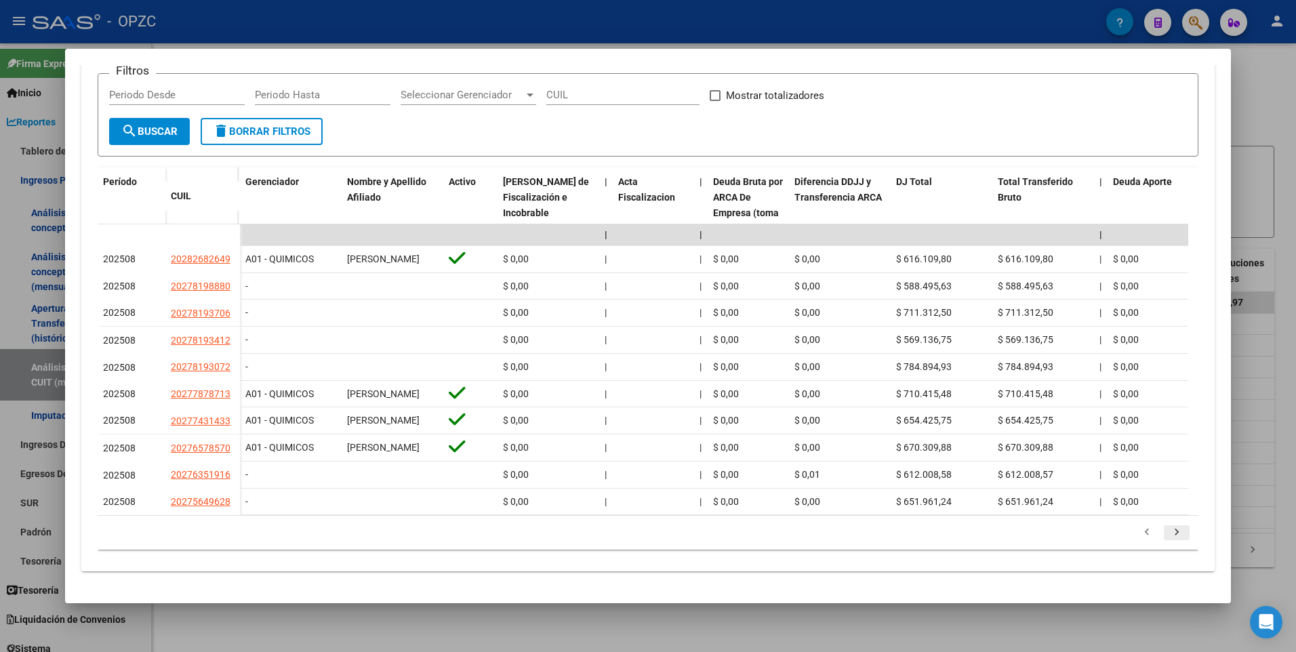
scroll to position [328, 0]
click at [1168, 533] on icon "go to next page" at bounding box center [1177, 534] width 18 height 16
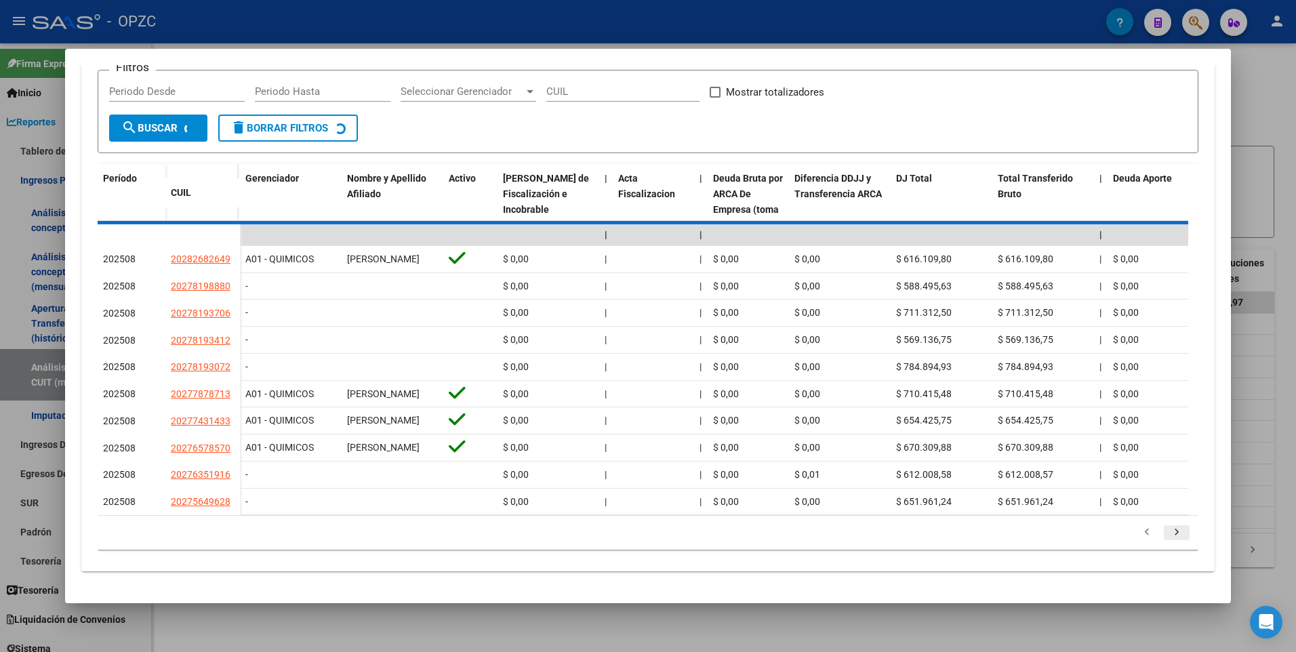
scroll to position [340, 0]
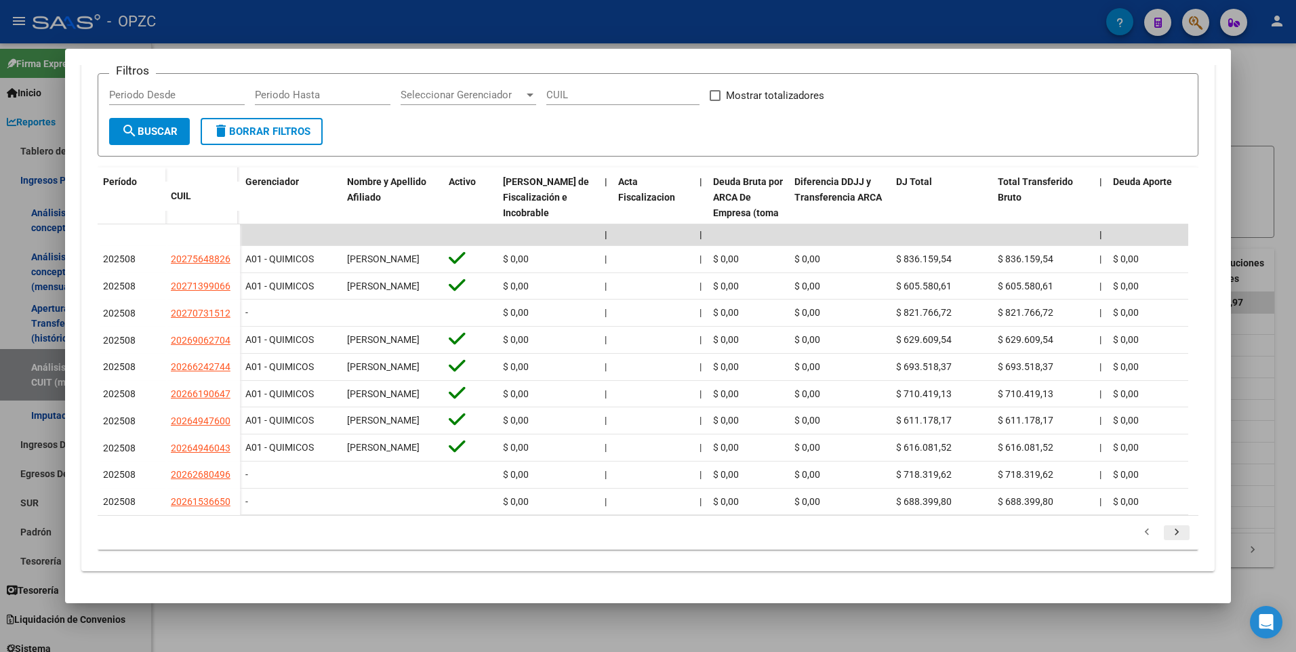
click at [1168, 533] on icon "go to next page" at bounding box center [1177, 534] width 18 height 16
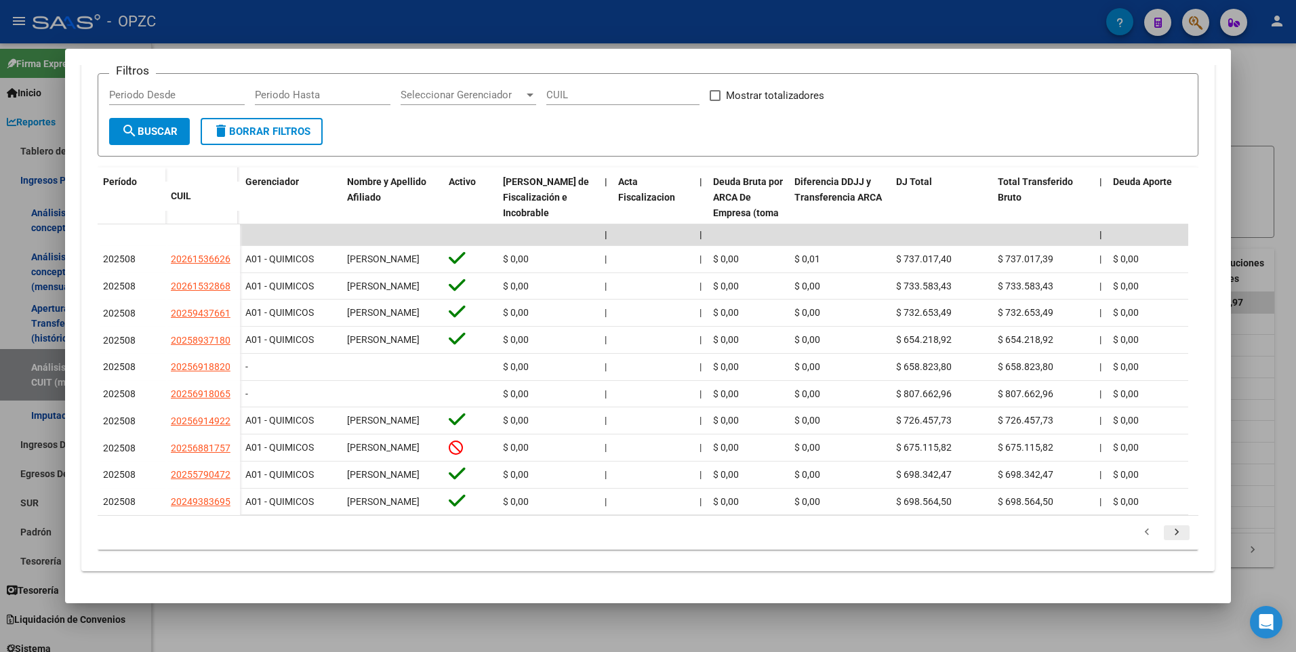
click at [1167, 533] on div "179.769.313.486.231.570.000.000.000.000.000.000.000.000.000.000.000.000.000.000…" at bounding box center [649, 533] width 1102 height 34
click at [1168, 542] on icon "go to next page" at bounding box center [1177, 534] width 18 height 16
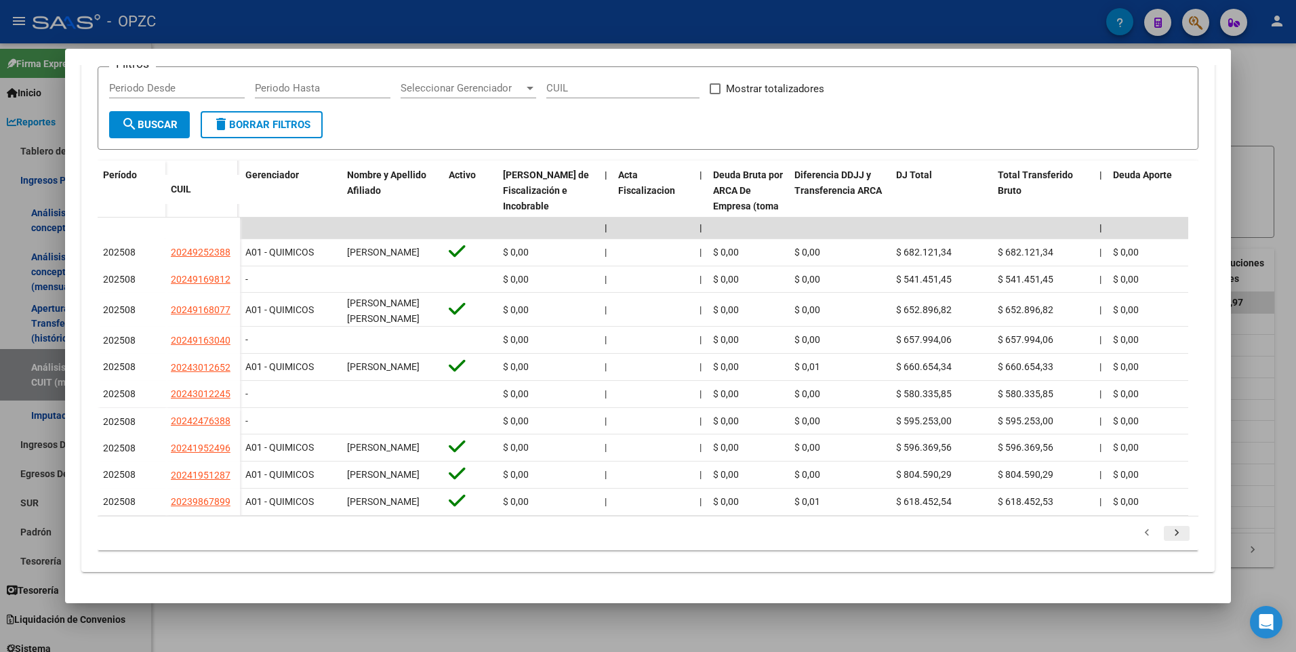
scroll to position [334, 0]
click at [1168, 535] on icon "go to next page" at bounding box center [1177, 535] width 18 height 16
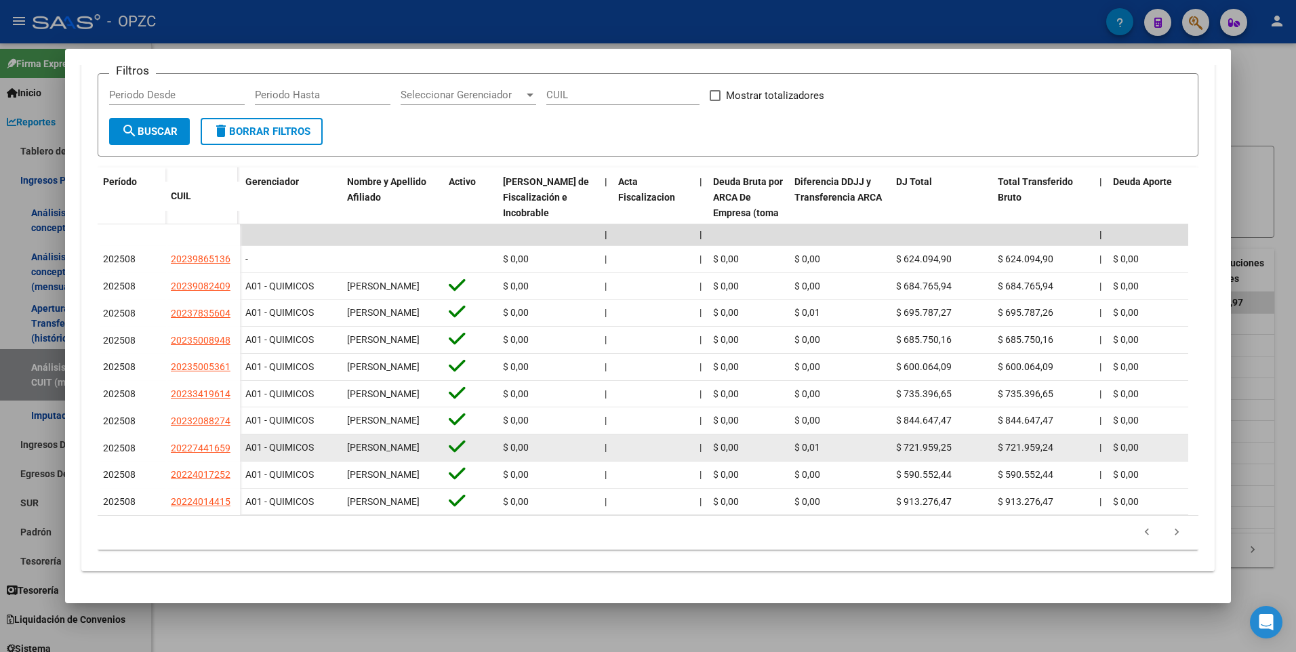
scroll to position [2, 0]
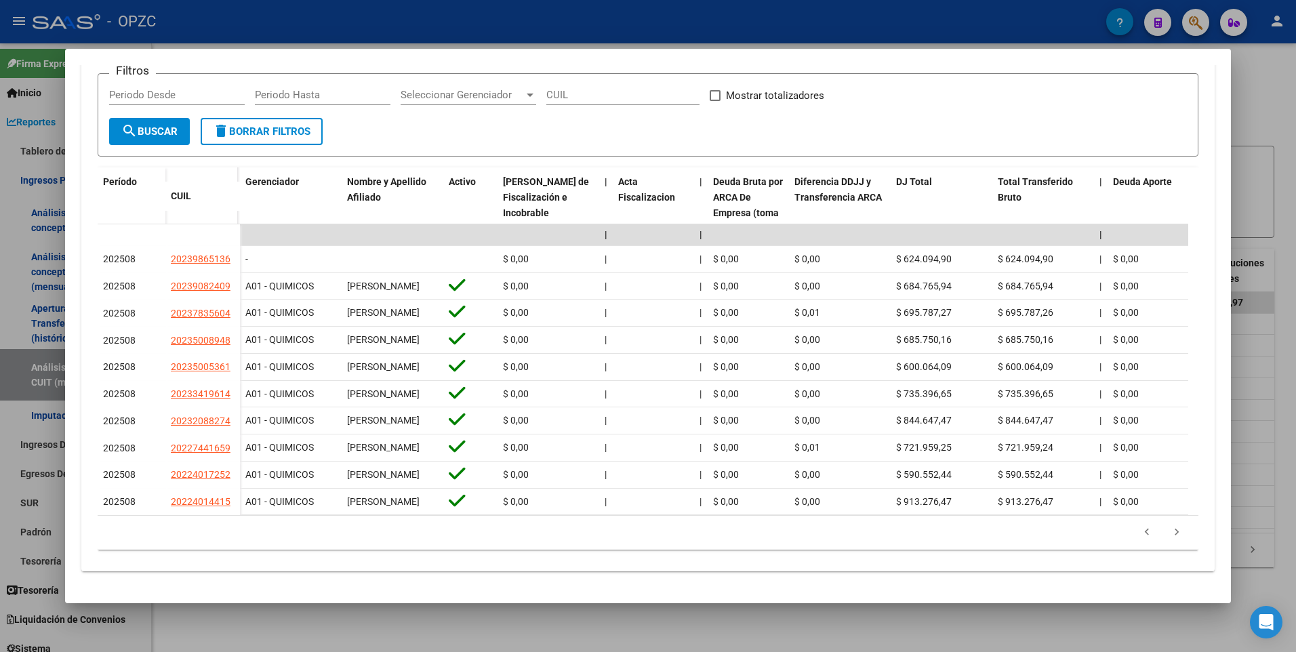
click at [1168, 542] on icon "go to next page" at bounding box center [1177, 534] width 18 height 16
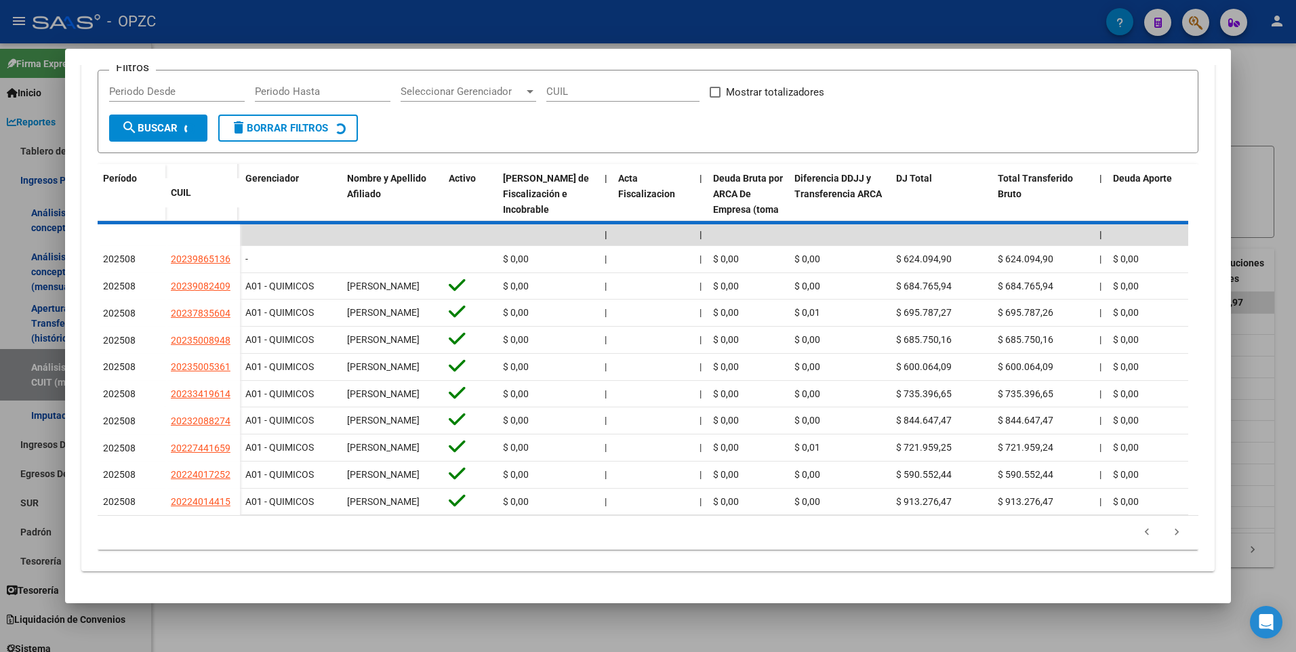
scroll to position [340, 0]
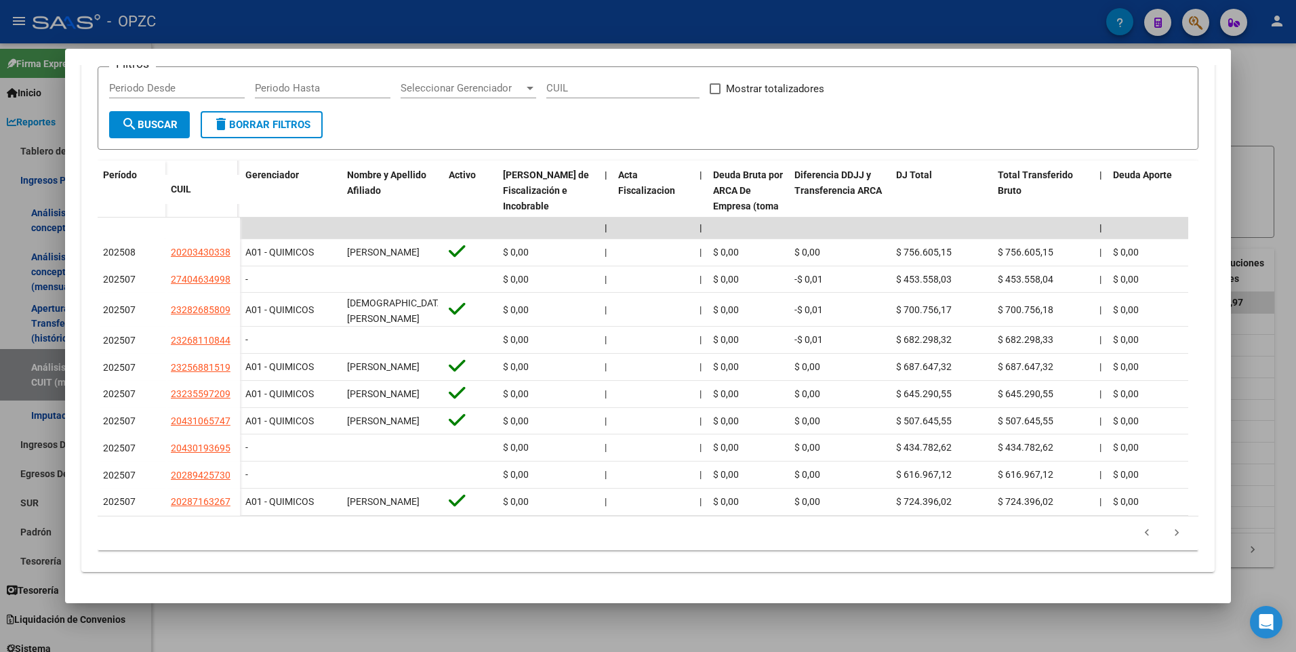
click at [1268, 108] on div at bounding box center [648, 326] width 1296 height 652
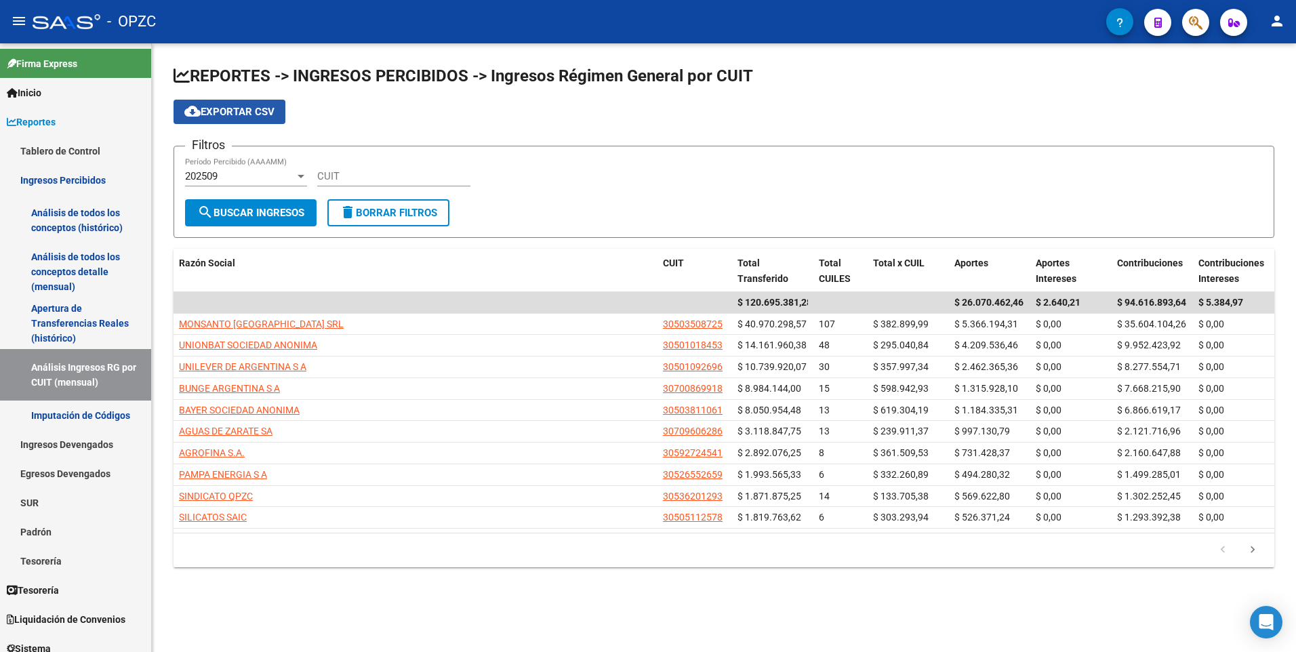
click at [227, 110] on span "cloud_download Exportar CSV" at bounding box center [229, 112] width 90 height 12
click at [291, 169] on div "202509 Período Percibido (AAAAMM)" at bounding box center [246, 171] width 122 height 29
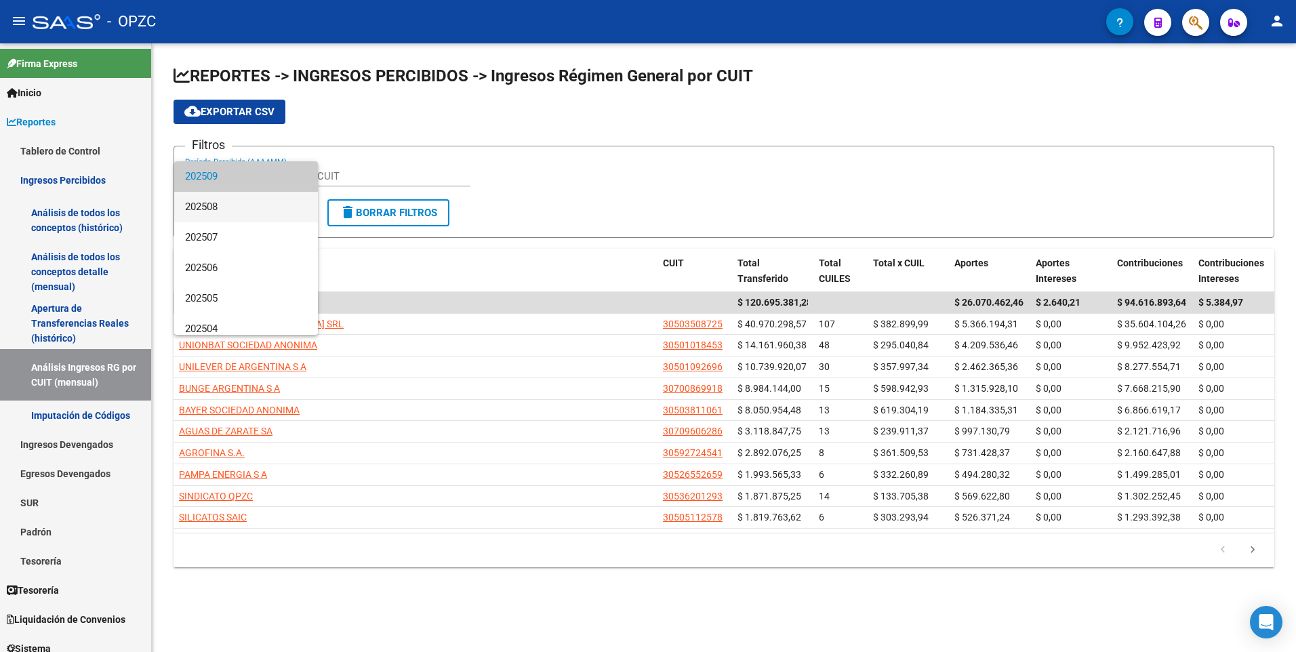
click at [254, 203] on span "202508" at bounding box center [246, 207] width 122 height 31
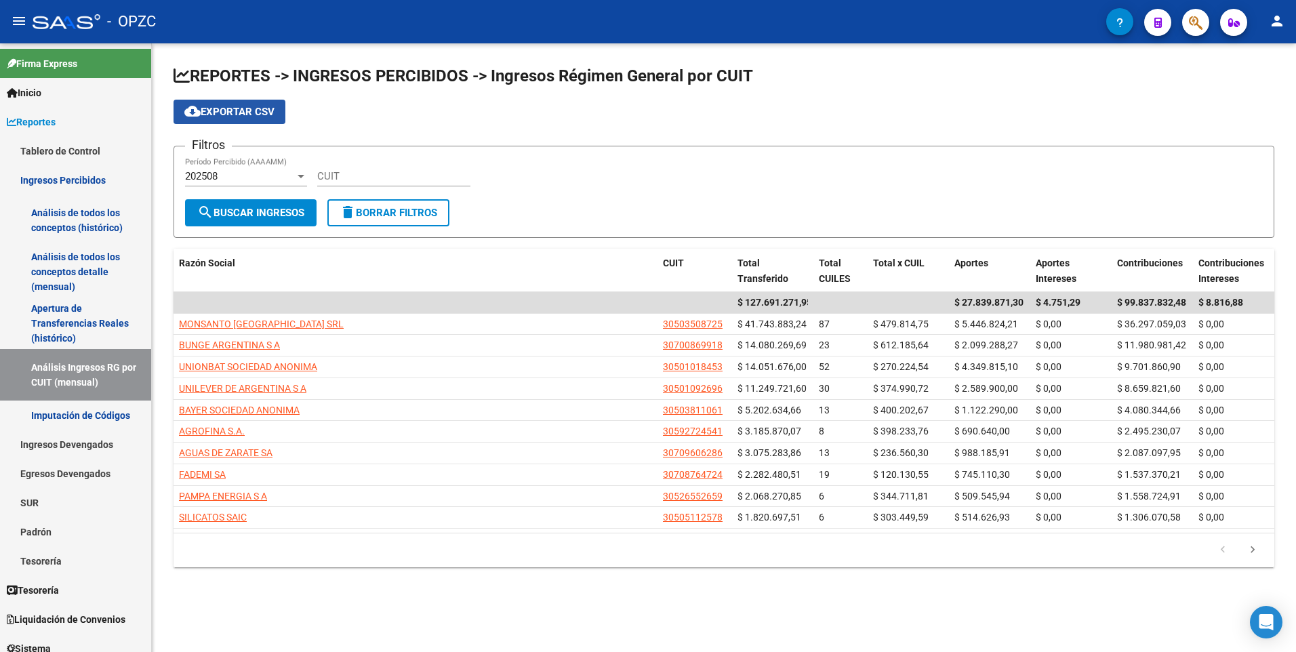
click at [233, 112] on span "cloud_download Exportar CSV" at bounding box center [229, 112] width 90 height 12
click at [298, 172] on div at bounding box center [301, 176] width 12 height 11
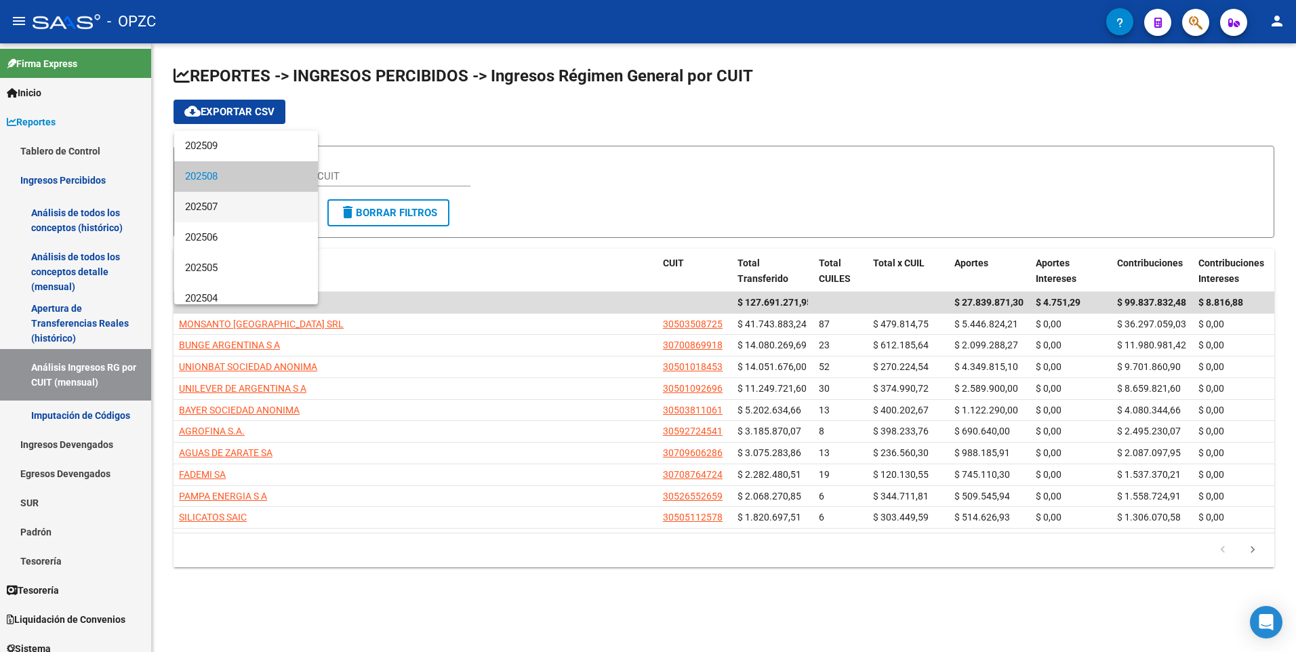
click at [266, 202] on span "202507" at bounding box center [246, 207] width 122 height 31
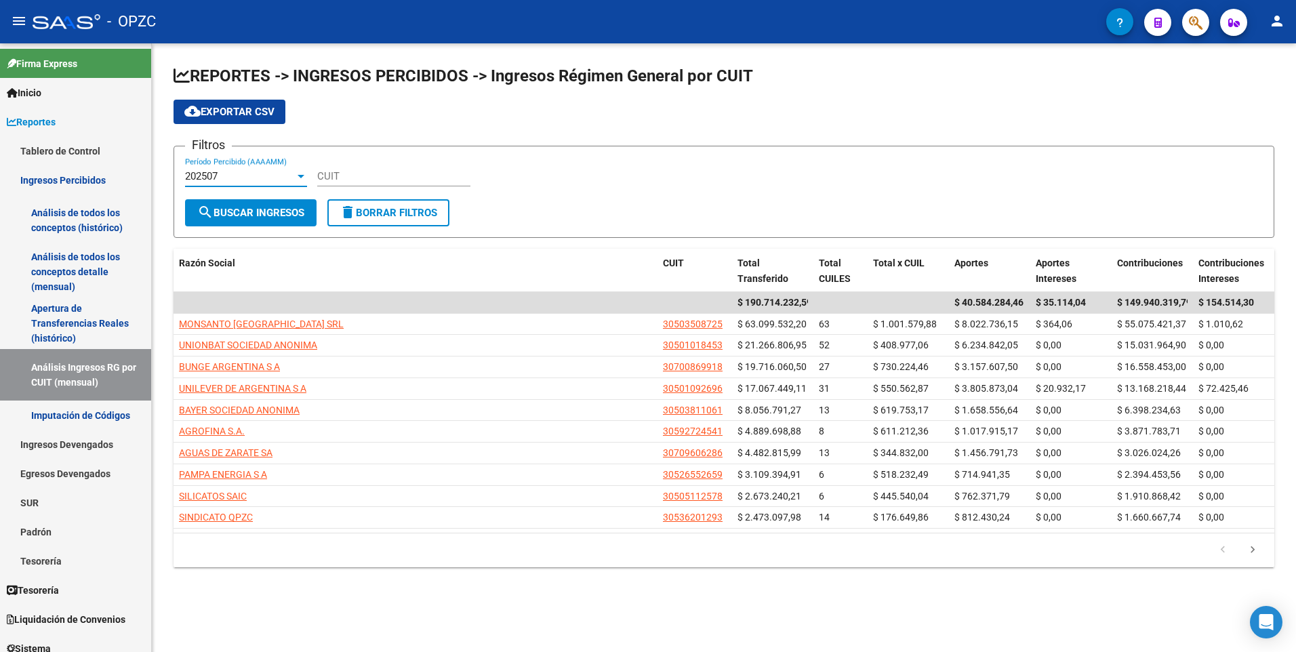
click at [244, 108] on span "cloud_download Exportar CSV" at bounding box center [229, 112] width 90 height 12
click at [54, 93] on link "Inicio" at bounding box center [75, 92] width 151 height 29
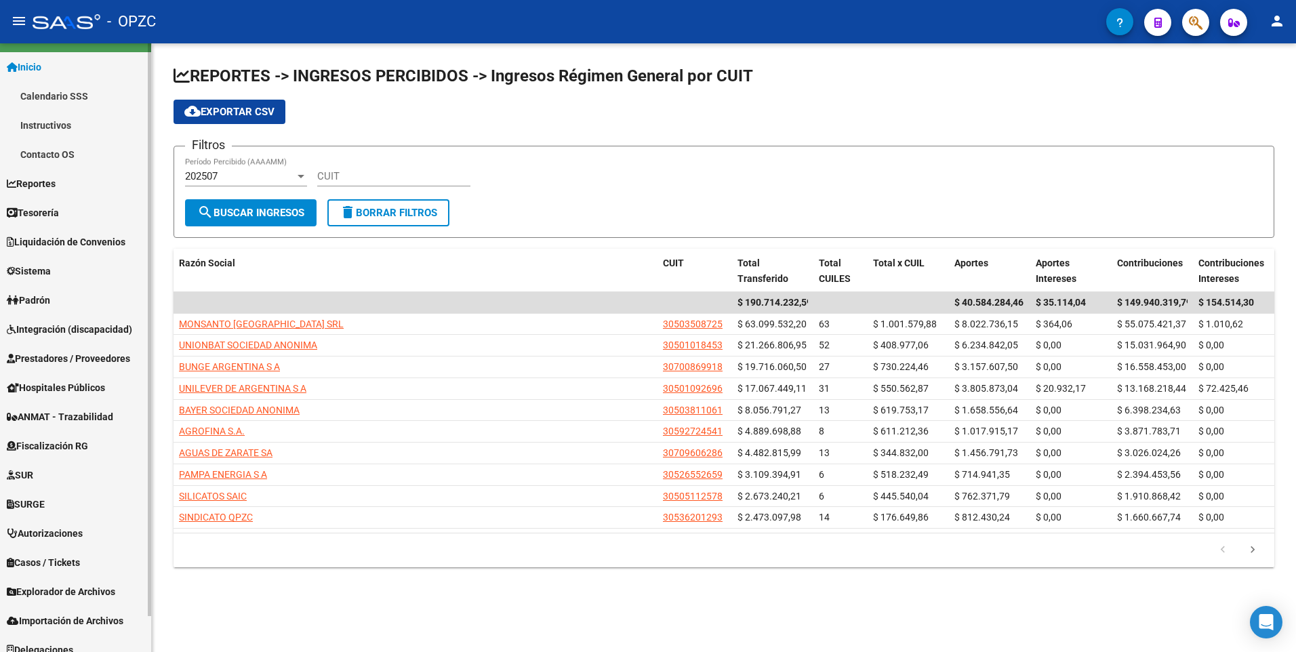
scroll to position [38, 0]
